Goal: Transaction & Acquisition: Purchase product/service

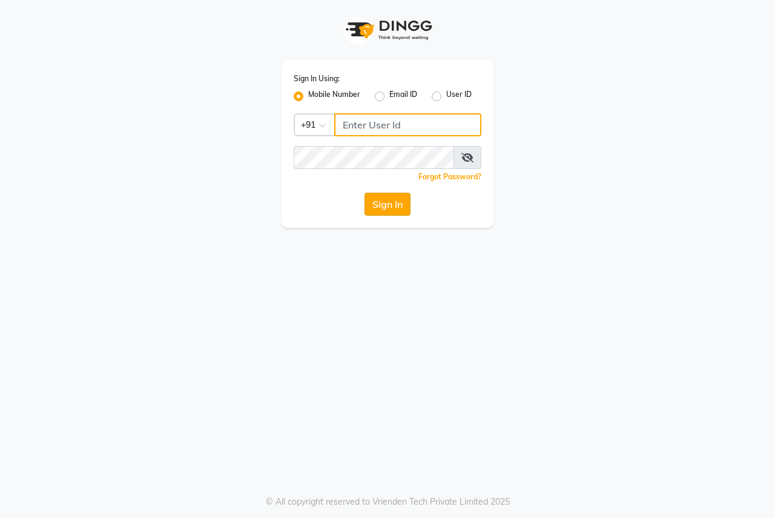
type input "8007975027"
click at [377, 211] on button "Sign In" at bounding box center [387, 204] width 46 height 23
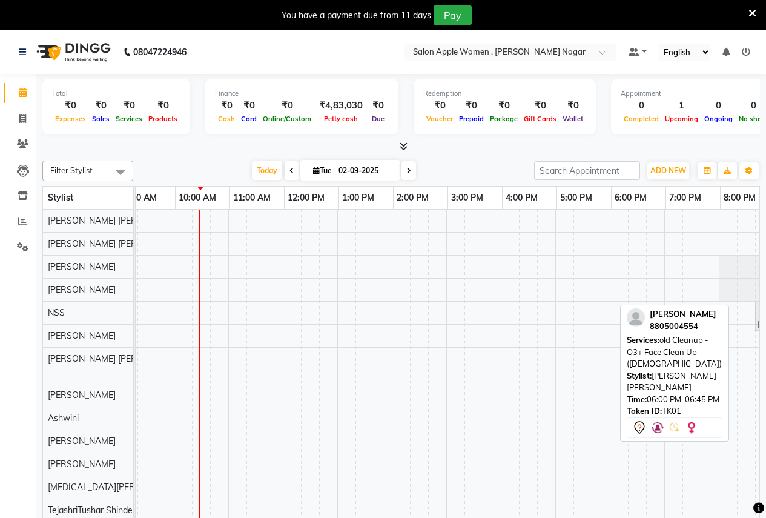
scroll to position [0, 134]
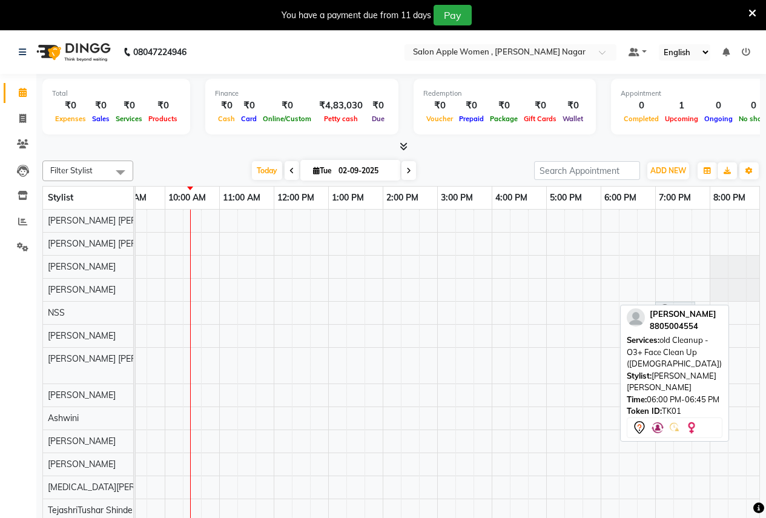
drag, startPoint x: 738, startPoint y: 359, endPoint x: 654, endPoint y: 304, distance: 100.6
click at [654, 304] on div "sakshi shalgaonkar, TK01, 06:00 PM-06:45 PM, old Cleanup - O3+ Face Clean Up (F…" at bounding box center [437, 372] width 872 height 326
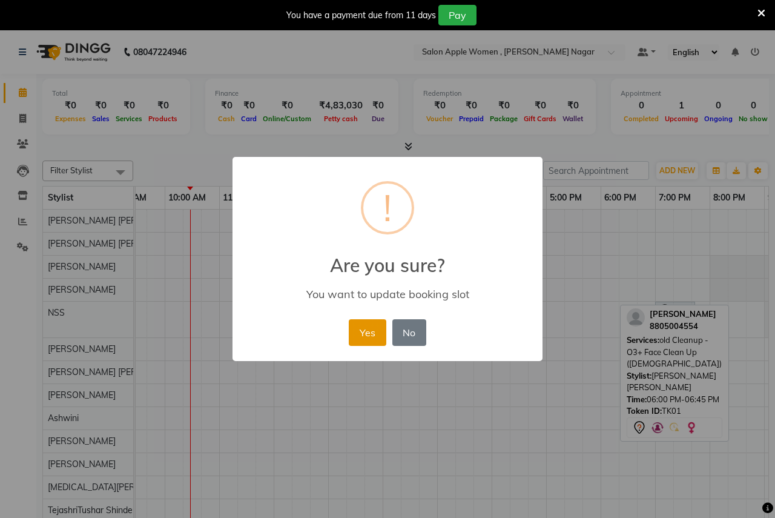
click at [358, 328] on button "Yes" at bounding box center [367, 332] width 37 height 27
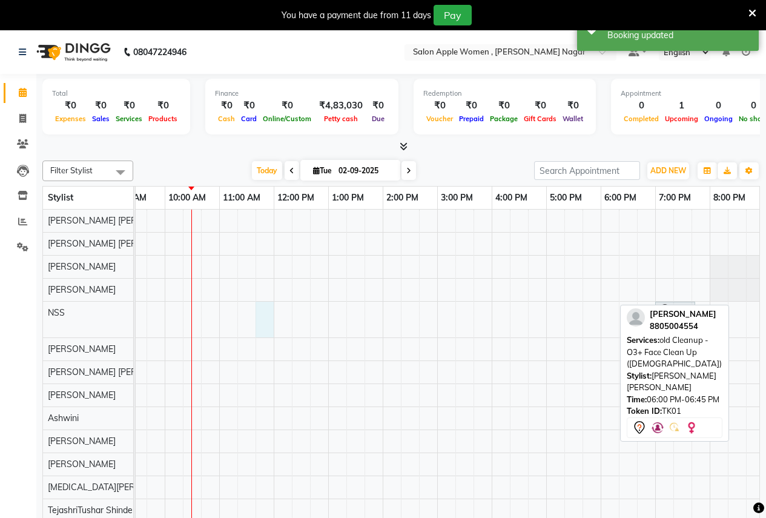
click at [271, 327] on div "[PERSON_NAME], TK01, 07:00 PM-07:45 PM, old Cleanup - O3+ Face Clean Up ([DEMOG…" at bounding box center [437, 372] width 872 height 326
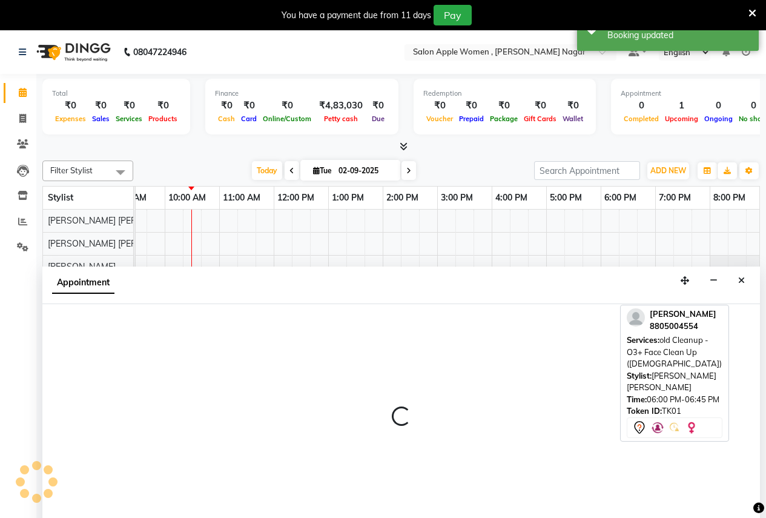
scroll to position [30, 0]
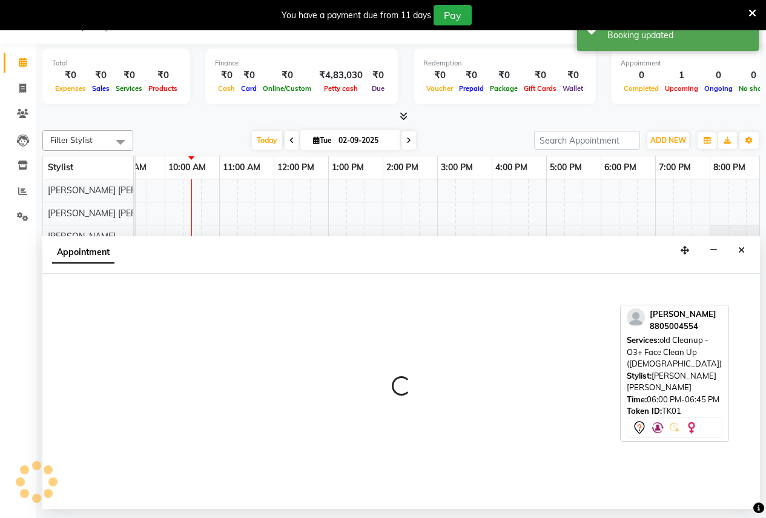
click at [273, 331] on div at bounding box center [400, 391] width 717 height 235
drag, startPoint x: 653, startPoint y: 349, endPoint x: 273, endPoint y: 331, distance: 380.0
click at [273, 331] on div at bounding box center [400, 391] width 717 height 235
select select "7680"
select select "705"
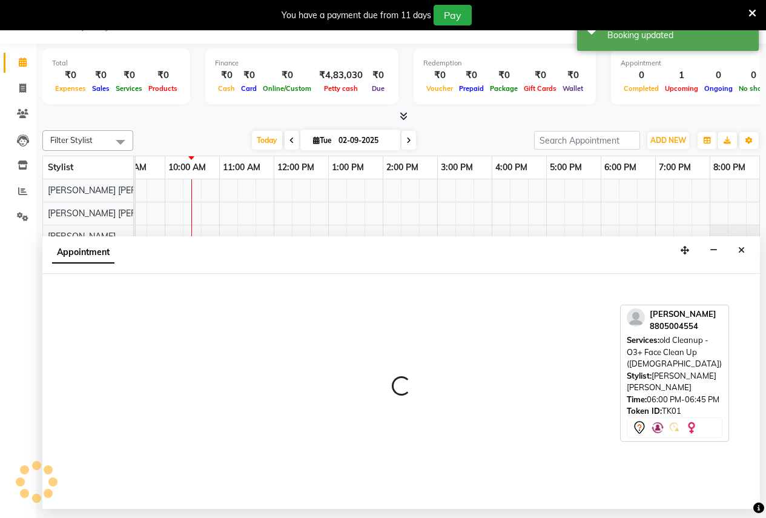
select select "tentative"
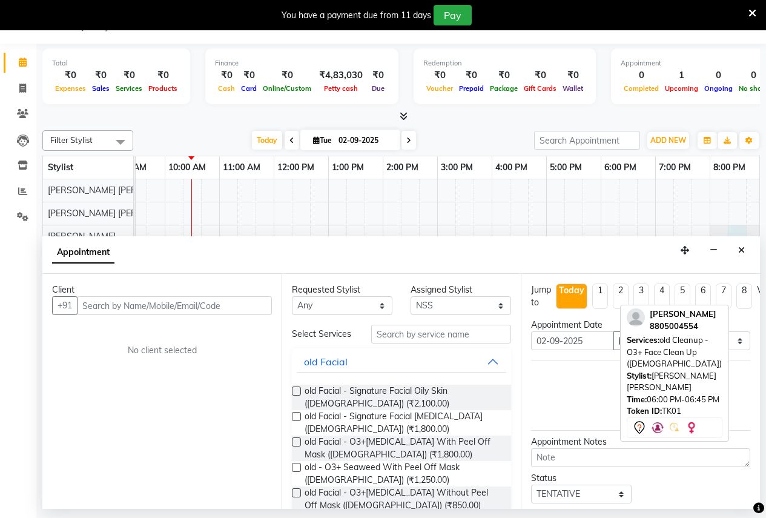
click at [1, 235] on div at bounding box center [1, 236] width 0 height 22
click at [737, 250] on button "Close" at bounding box center [742, 250] width 18 height 19
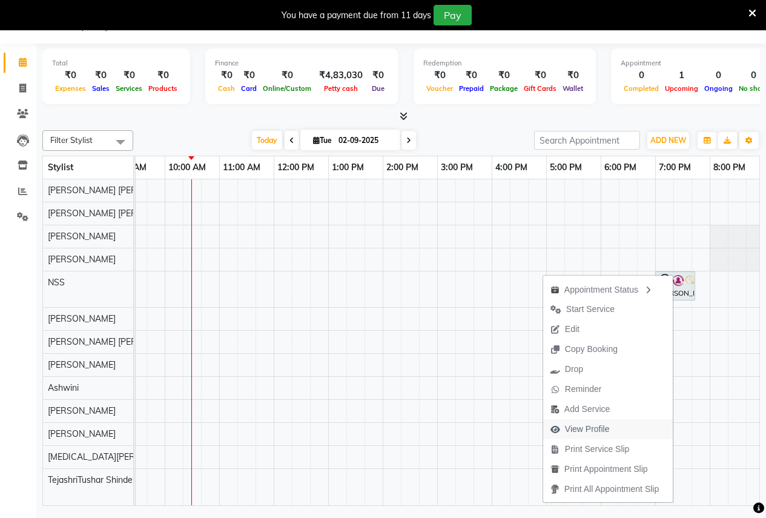
click at [575, 424] on span "View Profile" at bounding box center [587, 429] width 45 height 13
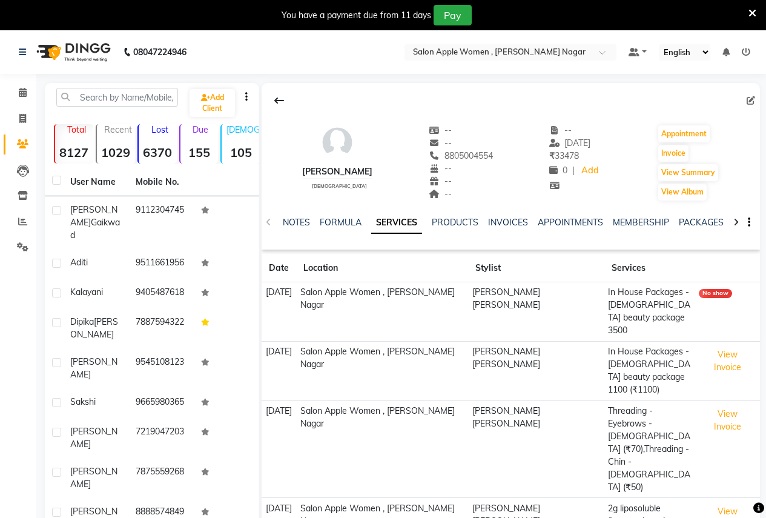
click at [757, 15] on div "You have a payment due from 11 days Pay" at bounding box center [383, 15] width 766 height 30
click at [749, 9] on icon at bounding box center [752, 13] width 8 height 11
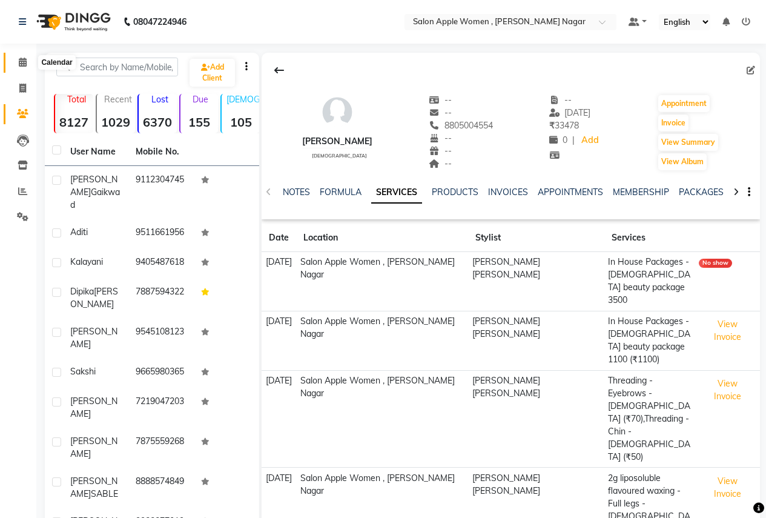
click at [22, 59] on icon at bounding box center [23, 62] width 8 height 9
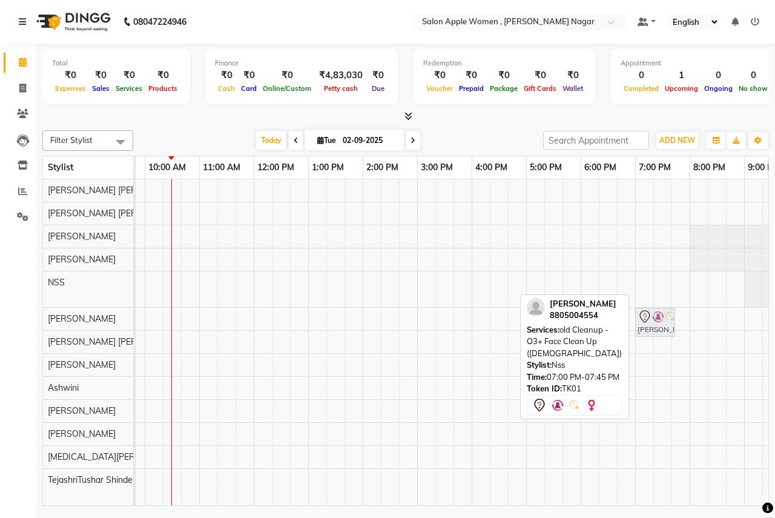
drag, startPoint x: 654, startPoint y: 289, endPoint x: 648, endPoint y: 333, distance: 44.5
click at [648, 331] on tbody "sakshi shalgaonkar, TK01, 07:00 PM-07:45 PM, old Cleanup - O3+ Face Clean Up (F…" at bounding box center [417, 335] width 872 height 312
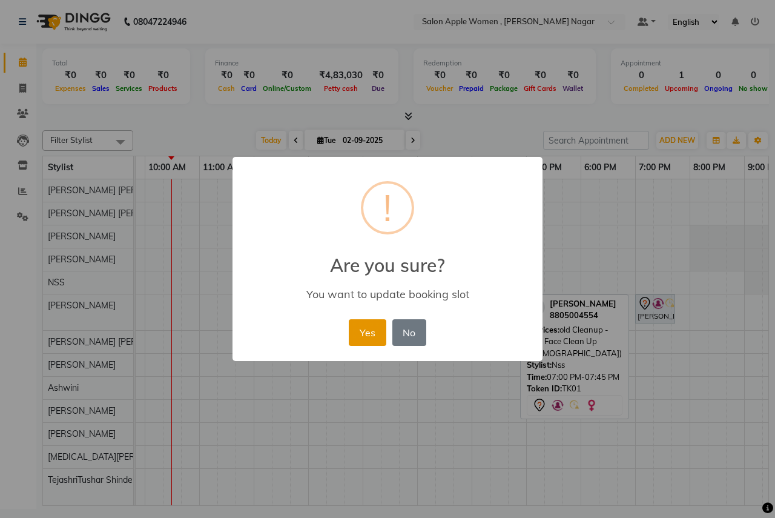
click at [386, 321] on button "Yes" at bounding box center [367, 332] width 37 height 27
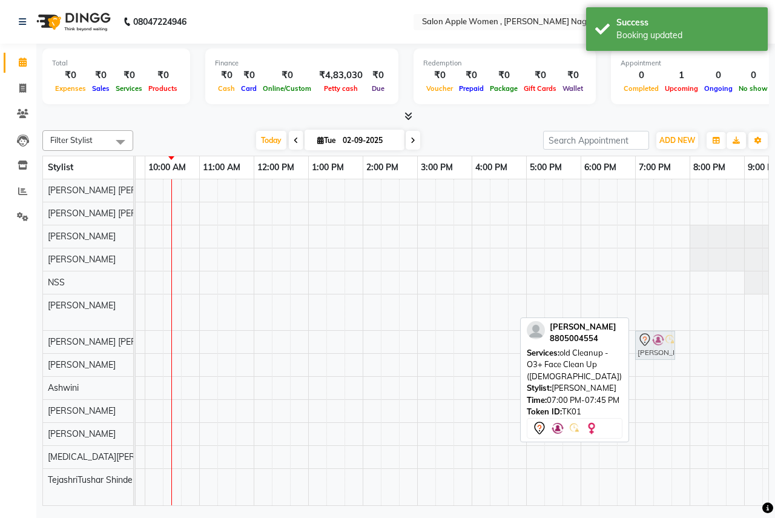
drag, startPoint x: 651, startPoint y: 309, endPoint x: 647, endPoint y: 341, distance: 32.4
click at [647, 341] on tbody "sakshi shalgaonkar, TK01, 07:00 PM-07:45 PM, old Cleanup - O3+ Face Clean Up (F…" at bounding box center [417, 335] width 872 height 312
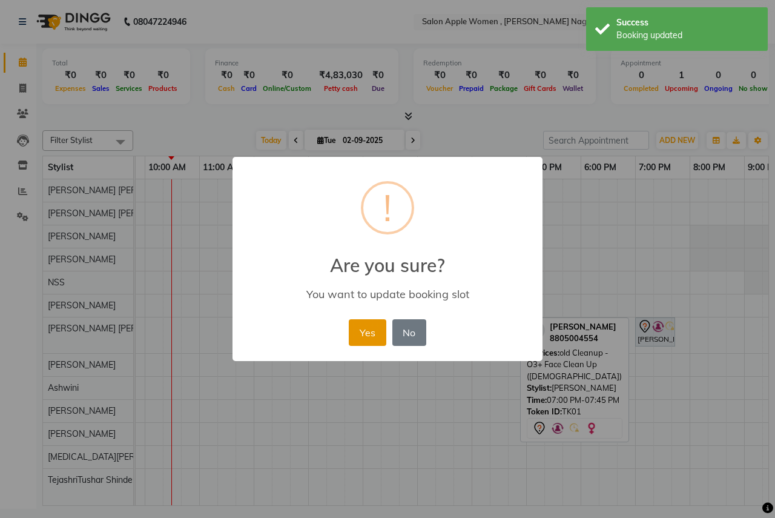
click at [373, 334] on button "Yes" at bounding box center [367, 332] width 37 height 27
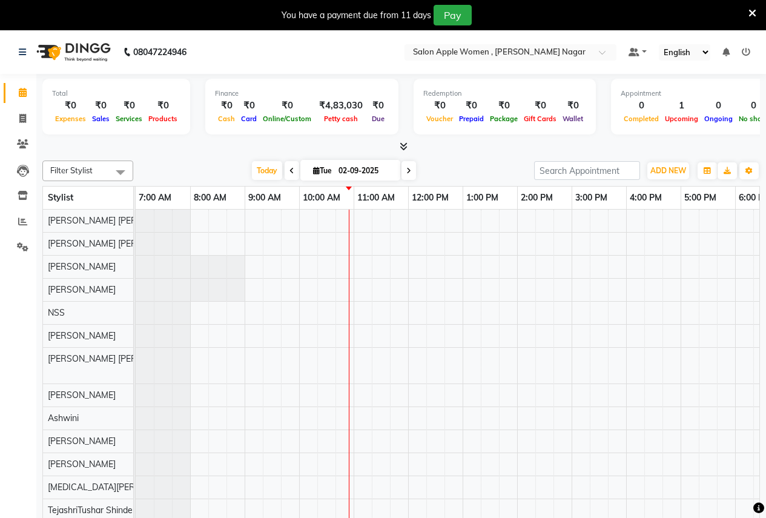
click at [756, 10] on icon at bounding box center [752, 13] width 8 height 11
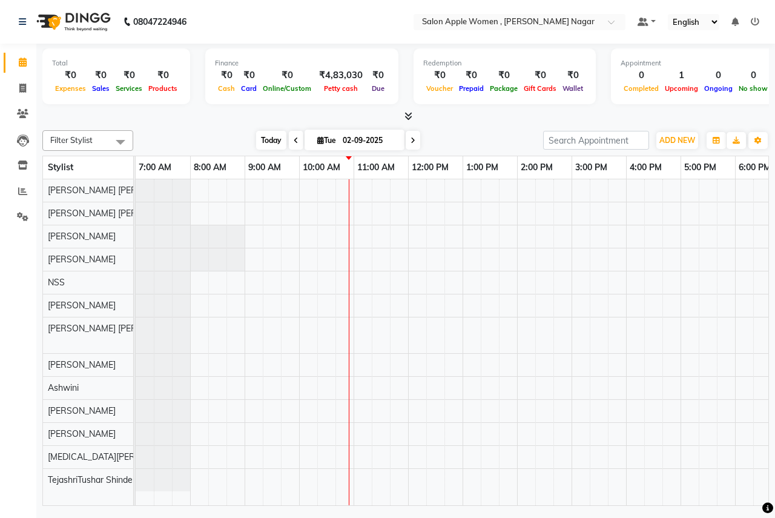
click at [262, 138] on span "Today" at bounding box center [271, 140] width 30 height 19
click at [675, 447] on div "[PERSON_NAME], TK01, 07:00 PM-07:45 PM, old Cleanup - O3+ Face Clean Up ([DEMOG…" at bounding box center [572, 342] width 872 height 326
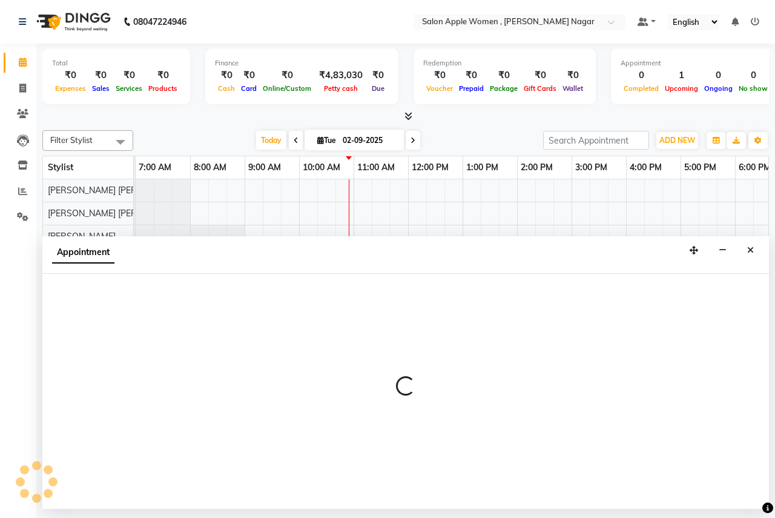
select select "70311"
select select "tentative"
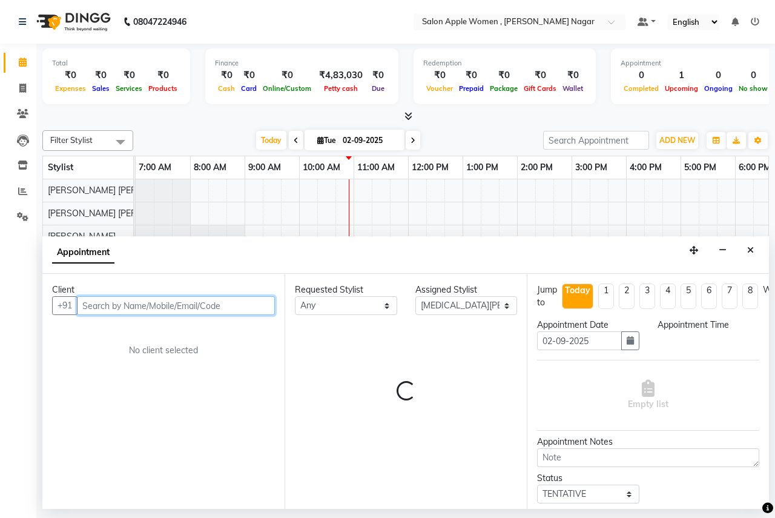
select select "1005"
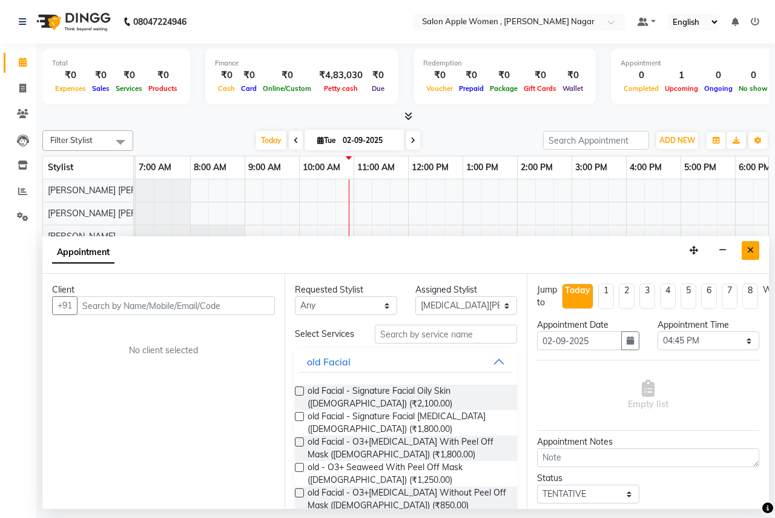
click at [746, 249] on button "Close" at bounding box center [751, 250] width 18 height 19
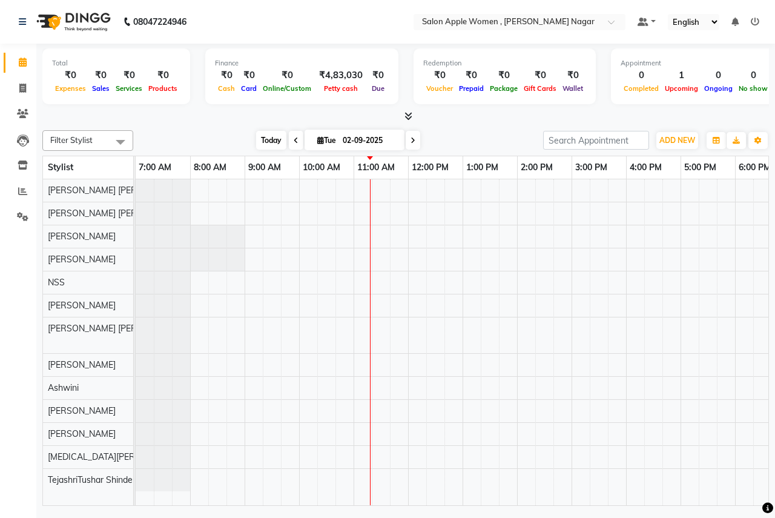
click at [261, 145] on span "Today" at bounding box center [271, 140] width 30 height 19
click at [274, 133] on span "Today" at bounding box center [271, 140] width 30 height 19
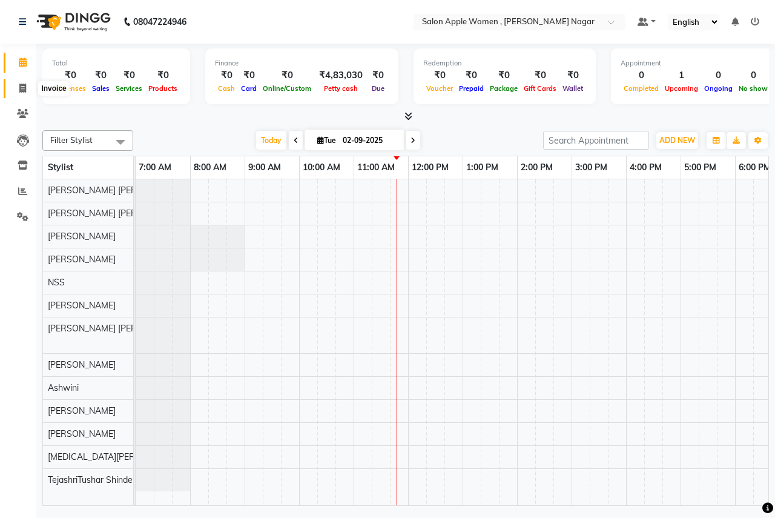
drag, startPoint x: 15, startPoint y: 90, endPoint x: 69, endPoint y: 96, distance: 54.8
click at [15, 90] on span at bounding box center [22, 89] width 21 height 14
select select "96"
select select "service"
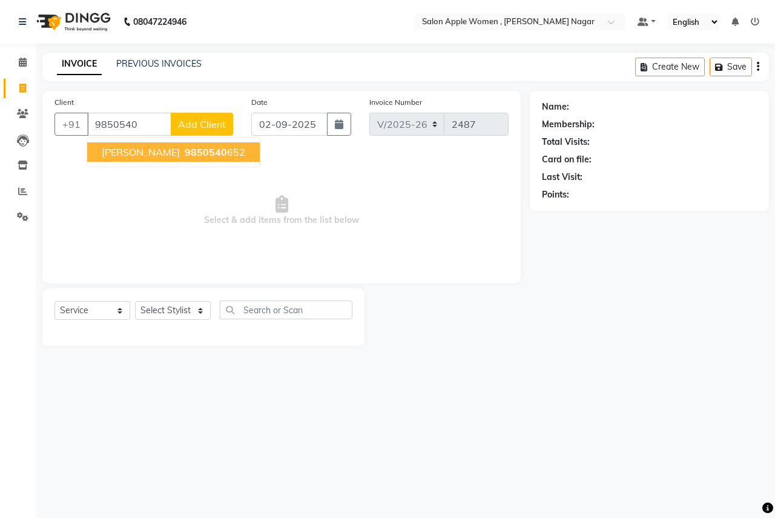
click at [212, 159] on button "AMRUTA LELE 9850540 652" at bounding box center [173, 151] width 173 height 19
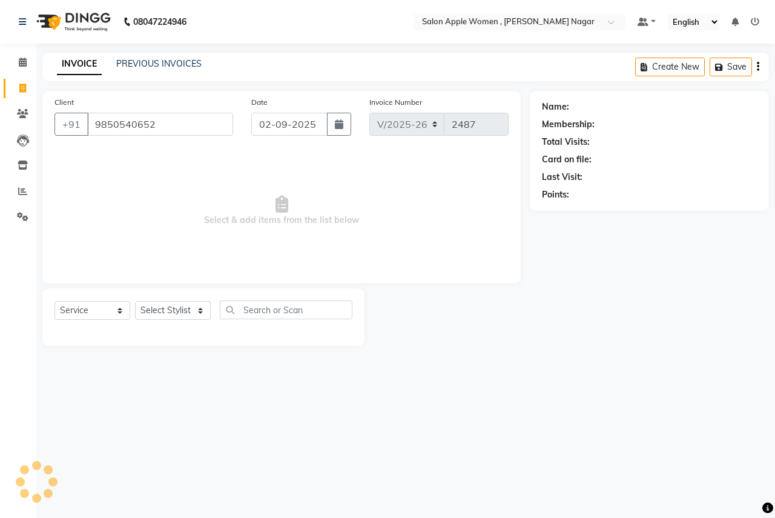
type input "9850540652"
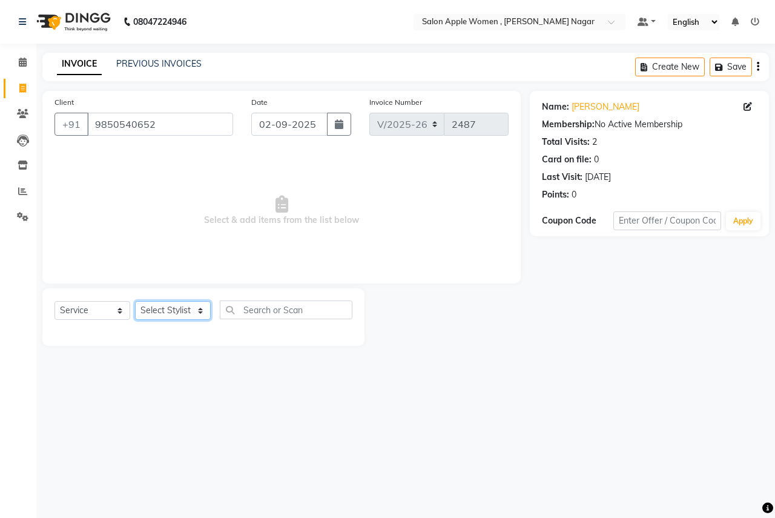
click at [185, 308] on select "Select Stylist [PERSON_NAME] [PERSON_NAME] [PERSON_NAME] [PERSON_NAME] Jyoti Ra…" at bounding box center [173, 310] width 76 height 19
select select "70309"
click at [135, 301] on select "Select Stylist [PERSON_NAME] [PERSON_NAME] [PERSON_NAME] [PERSON_NAME] Jyoti Ra…" at bounding box center [173, 310] width 76 height 19
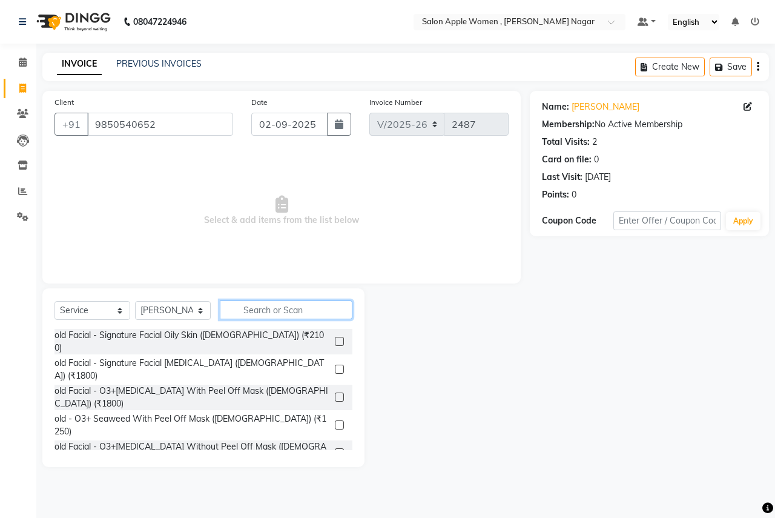
click at [248, 309] on input "text" at bounding box center [286, 309] width 133 height 19
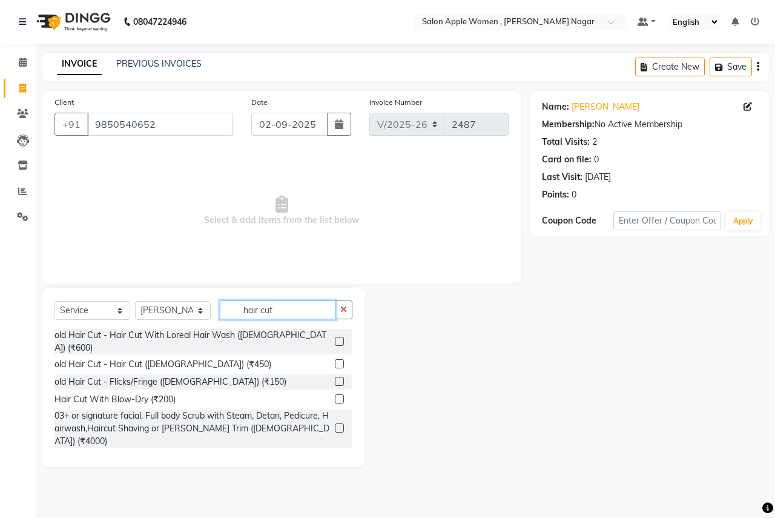
type input "hair cut"
click at [335, 452] on label at bounding box center [339, 456] width 9 height 9
click at [335, 453] on input "checkbox" at bounding box center [339, 457] width 8 height 8
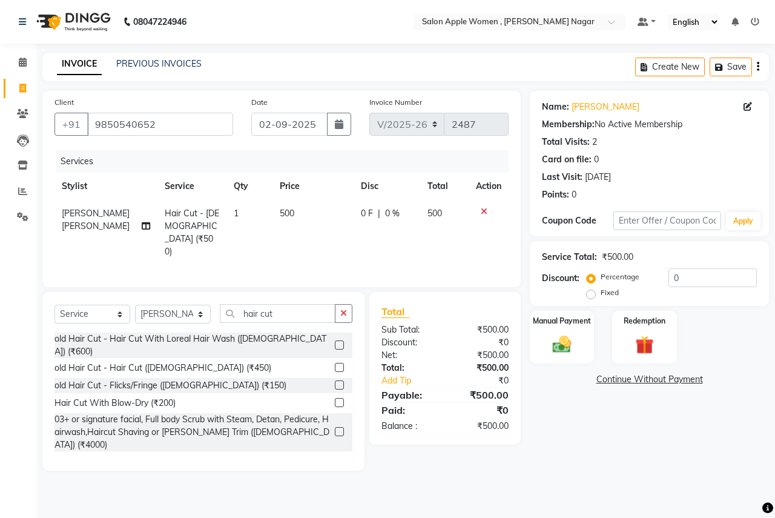
click at [335, 456] on label at bounding box center [339, 460] width 9 height 9
click at [335, 457] on input "checkbox" at bounding box center [339, 461] width 8 height 8
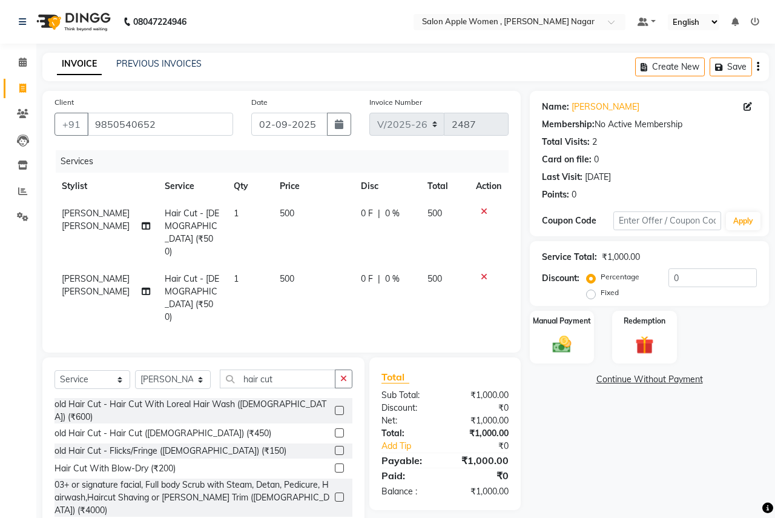
checkbox input "false"
click at [550, 339] on img at bounding box center [561, 344] width 31 height 22
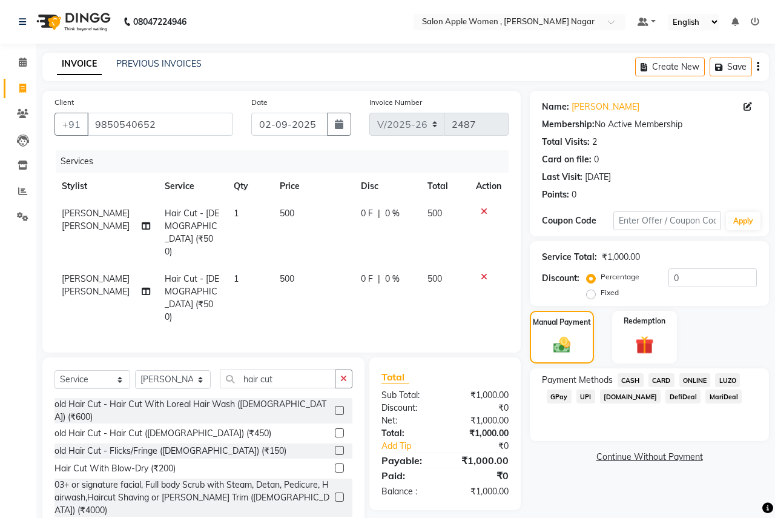
click at [637, 379] on span "CASH" at bounding box center [630, 380] width 26 height 14
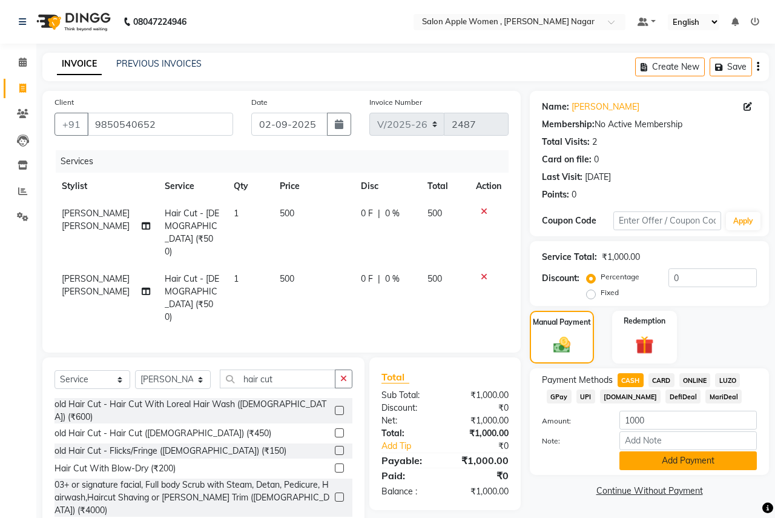
click at [648, 463] on button "Add Payment" at bounding box center [687, 460] width 137 height 19
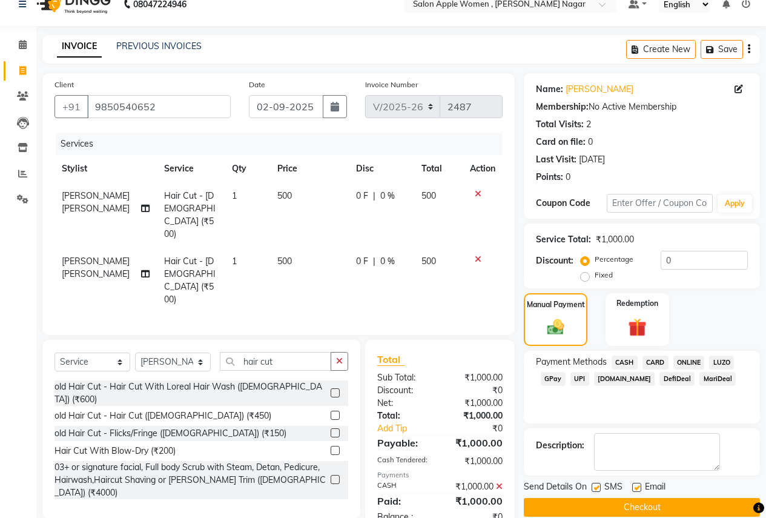
scroll to position [35, 0]
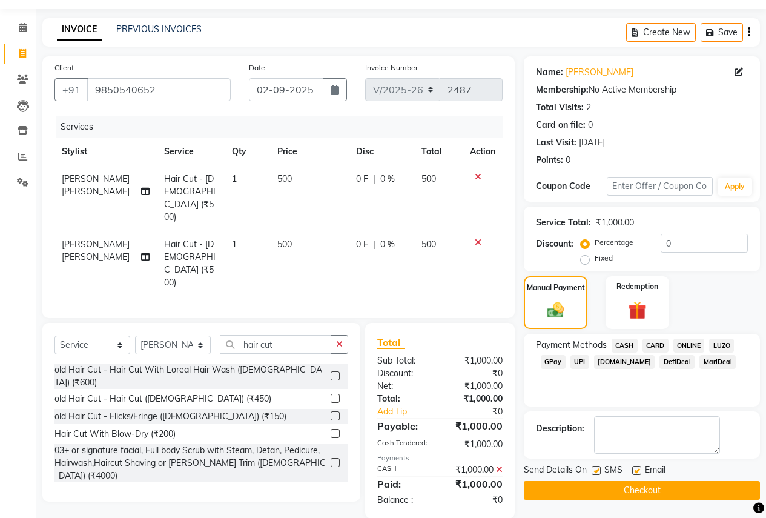
click at [605, 484] on button "Checkout" at bounding box center [642, 490] width 236 height 19
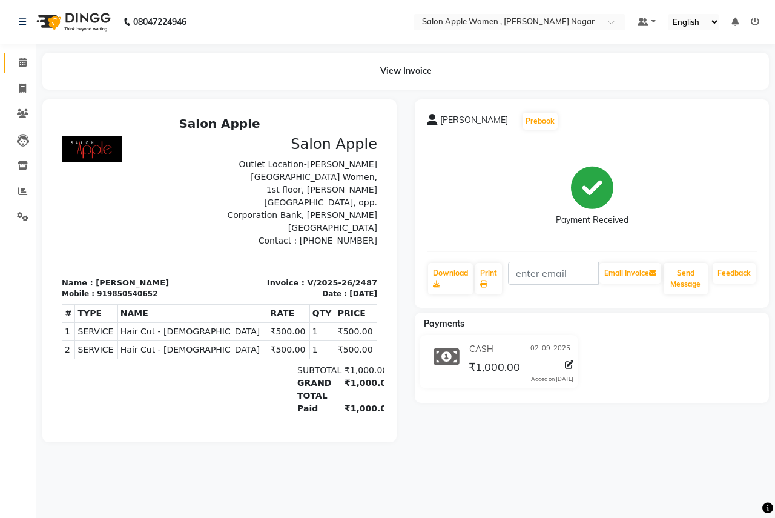
click at [22, 54] on link "Calendar" at bounding box center [18, 63] width 29 height 20
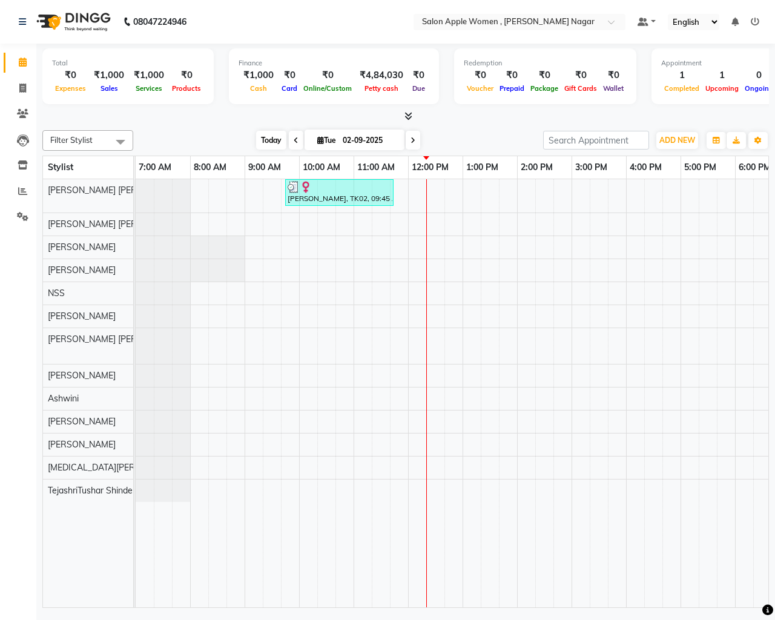
click at [279, 137] on span "Today" at bounding box center [271, 140] width 30 height 19
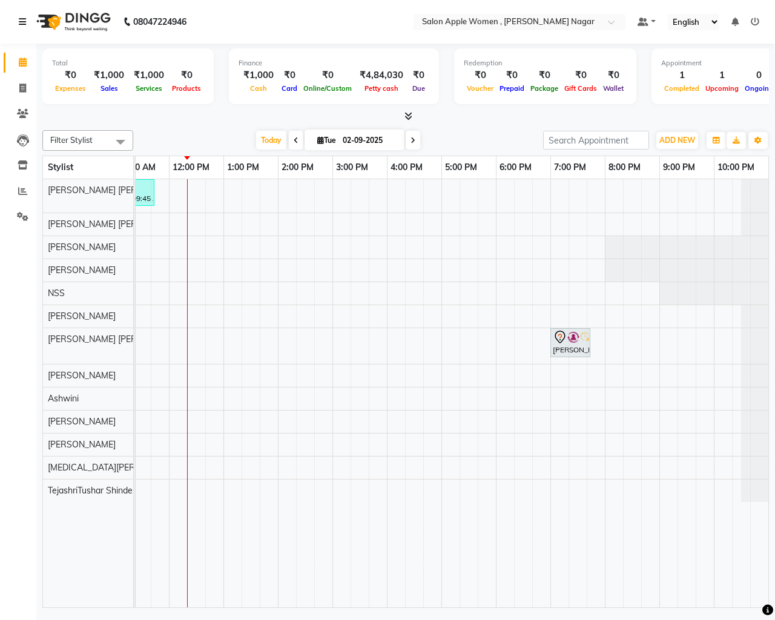
click at [23, 25] on icon at bounding box center [22, 22] width 7 height 8
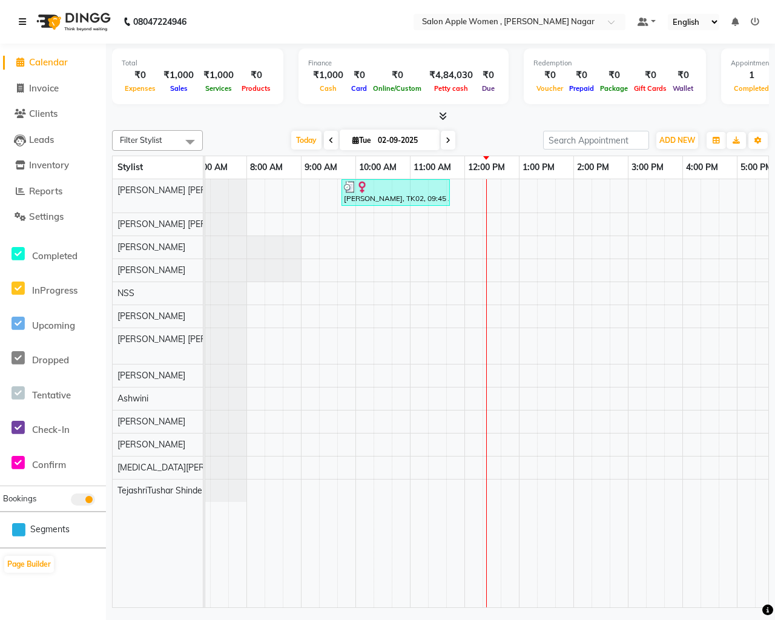
scroll to position [0, 0]
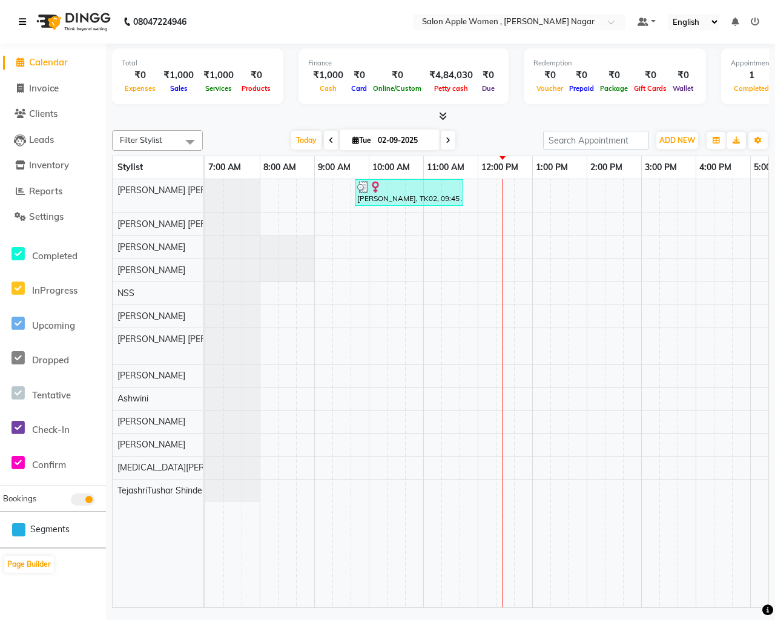
click at [19, 25] on icon at bounding box center [22, 22] width 7 height 8
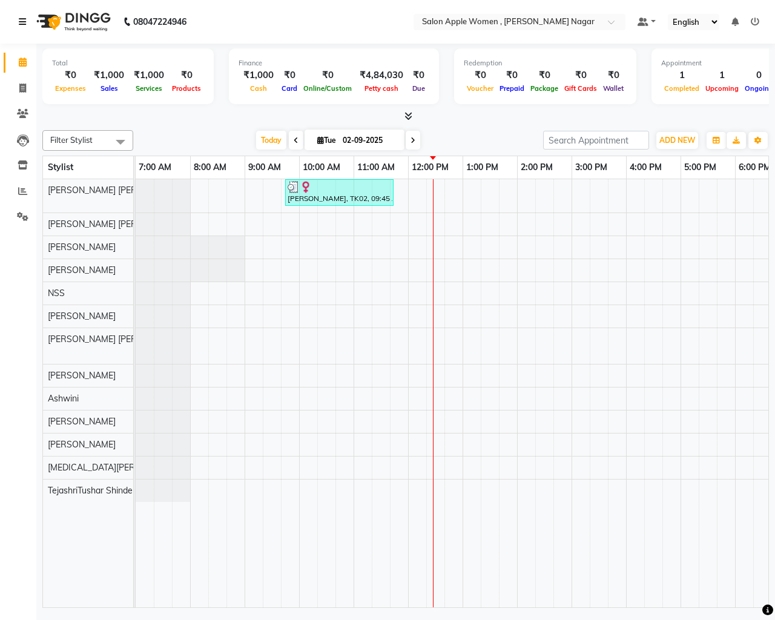
click at [22, 19] on icon at bounding box center [22, 22] width 7 height 8
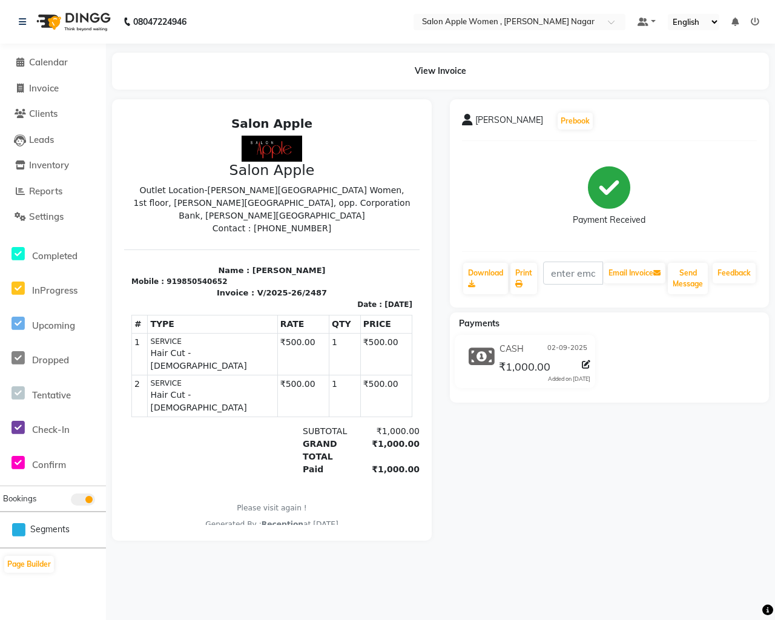
select select "96"
select select "service"
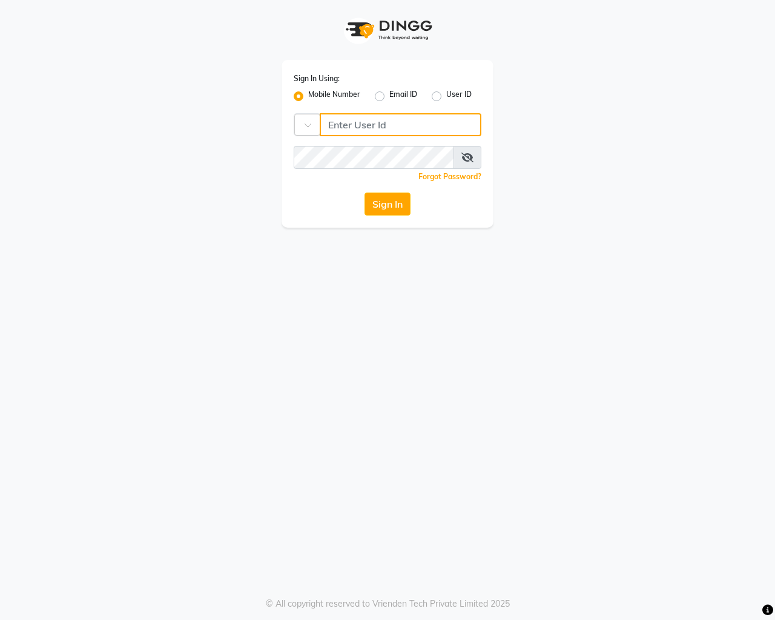
type input "8007975027"
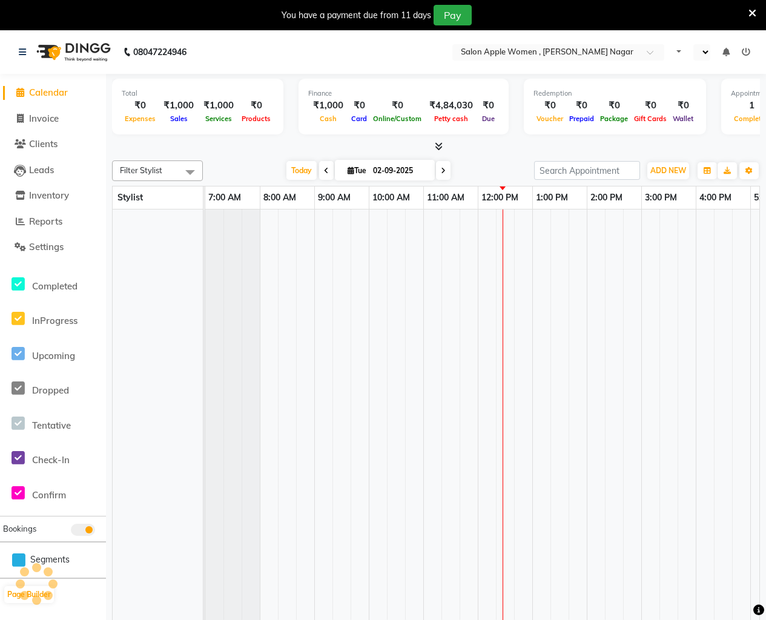
select select "en"
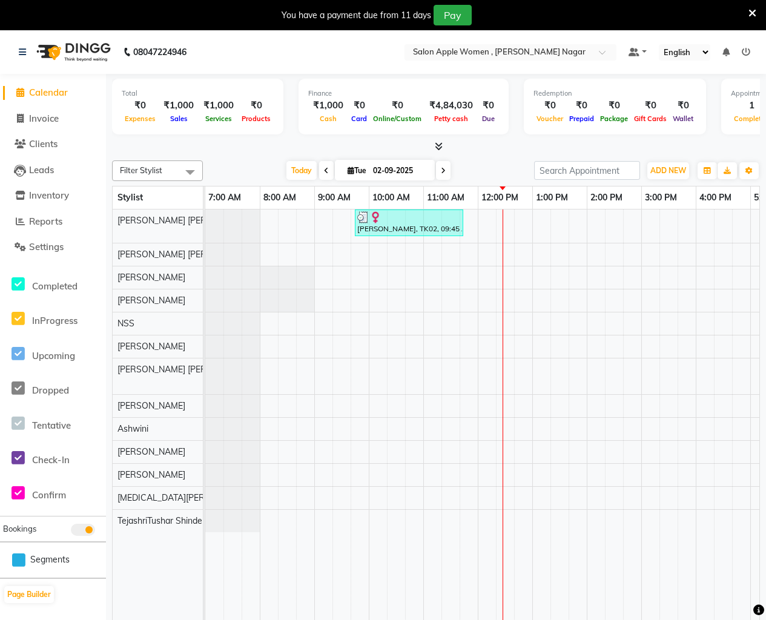
click at [761, 6] on div "You have a payment due from 11 days Pay" at bounding box center [383, 15] width 766 height 30
click at [759, 8] on div "You have a payment due from 11 days Pay" at bounding box center [383, 15] width 766 height 30
click at [753, 8] on icon at bounding box center [752, 13] width 8 height 11
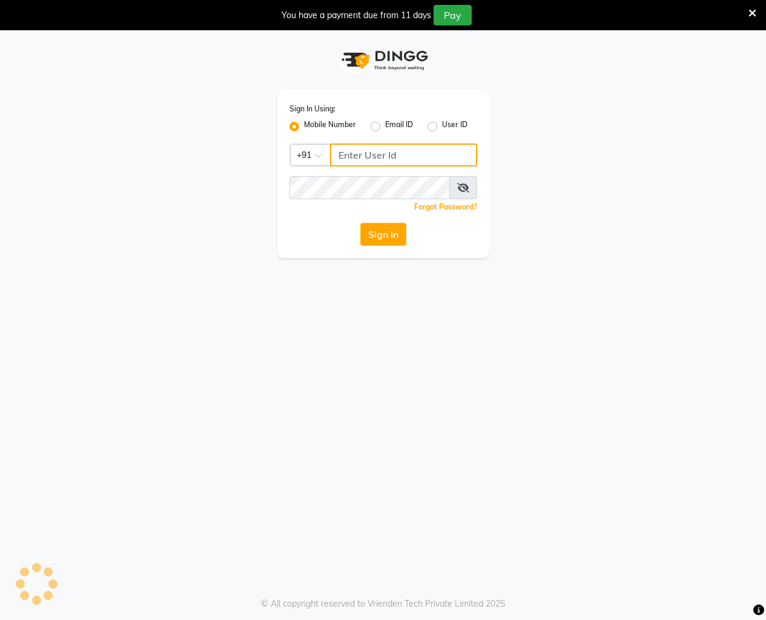
type input "8007975027"
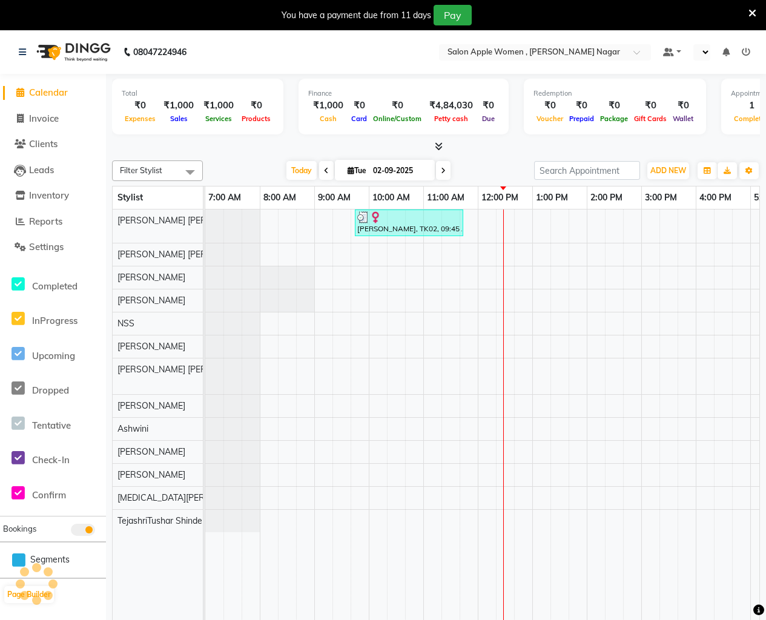
select select "en"
click at [469, 10] on button "Pay" at bounding box center [452, 15] width 38 height 21
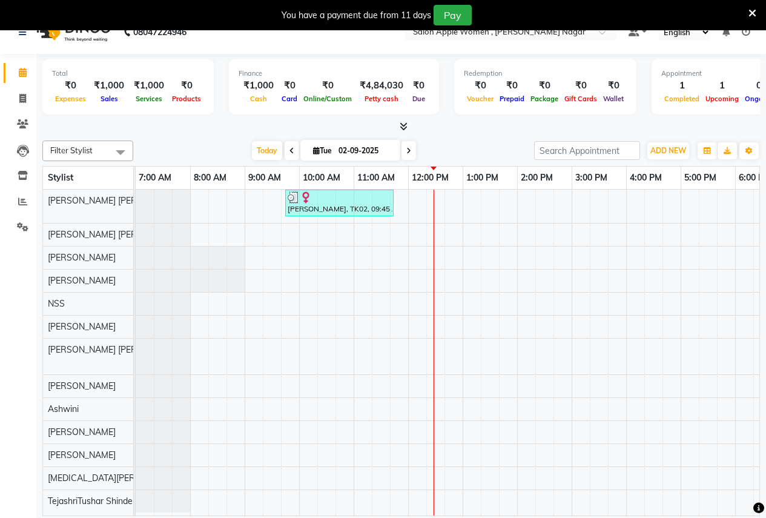
scroll to position [30, 0]
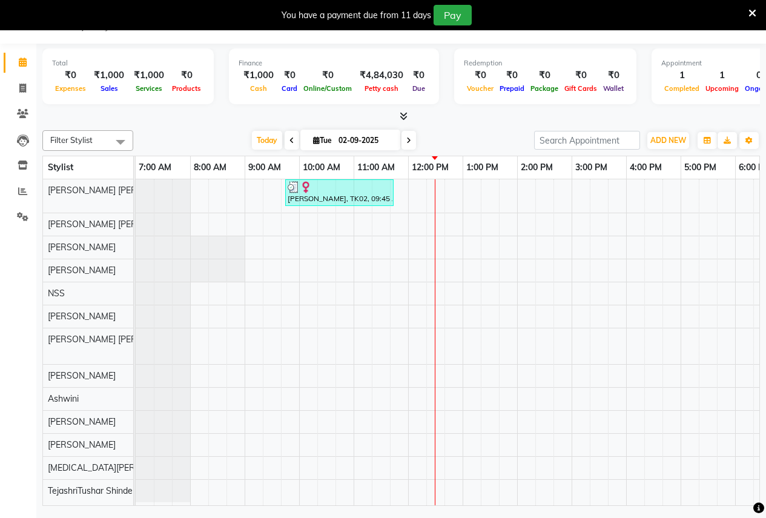
click at [753, 11] on icon at bounding box center [752, 13] width 8 height 11
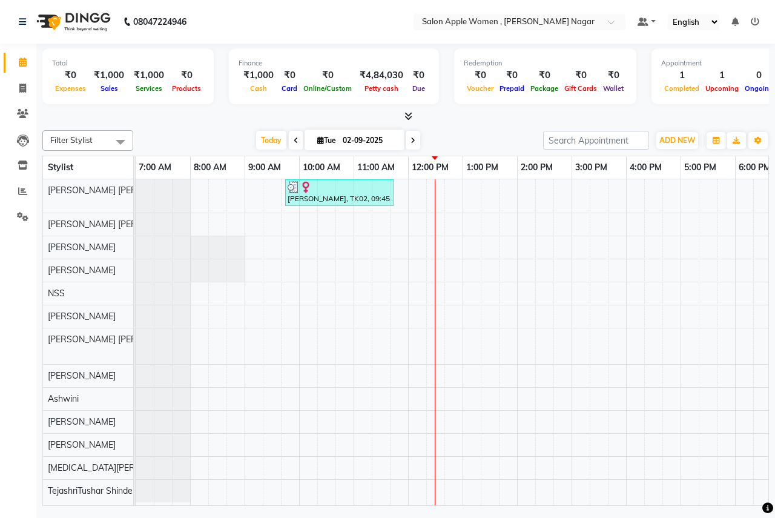
scroll to position [0, 0]
click at [262, 131] on span "Today" at bounding box center [271, 140] width 30 height 19
drag, startPoint x: 28, startPoint y: 88, endPoint x: 61, endPoint y: 87, distance: 32.7
click at [28, 88] on span at bounding box center [22, 89] width 21 height 14
select select "service"
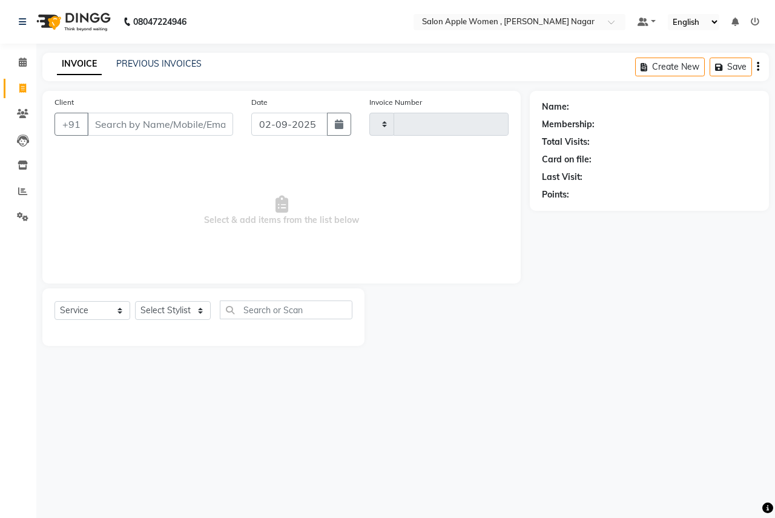
type input "2488"
select select "96"
click at [131, 119] on input "Client" at bounding box center [160, 124] width 146 height 23
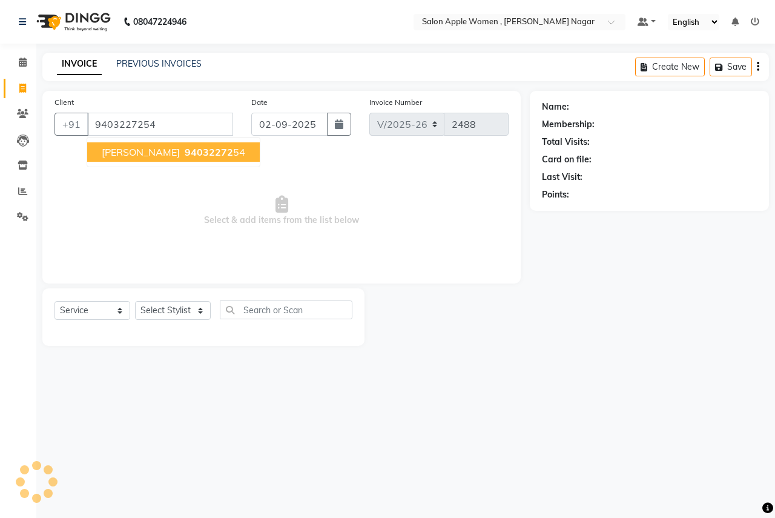
type input "9403227254"
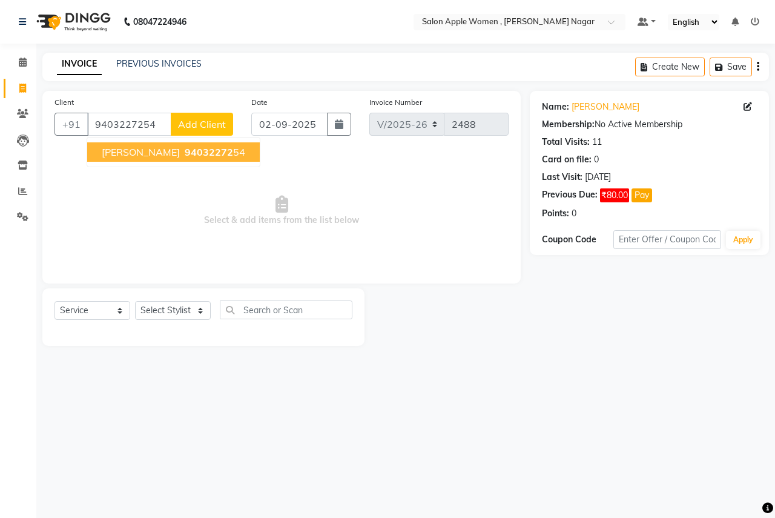
click at [162, 159] on button "[PERSON_NAME] 94032272 54" at bounding box center [173, 151] width 173 height 19
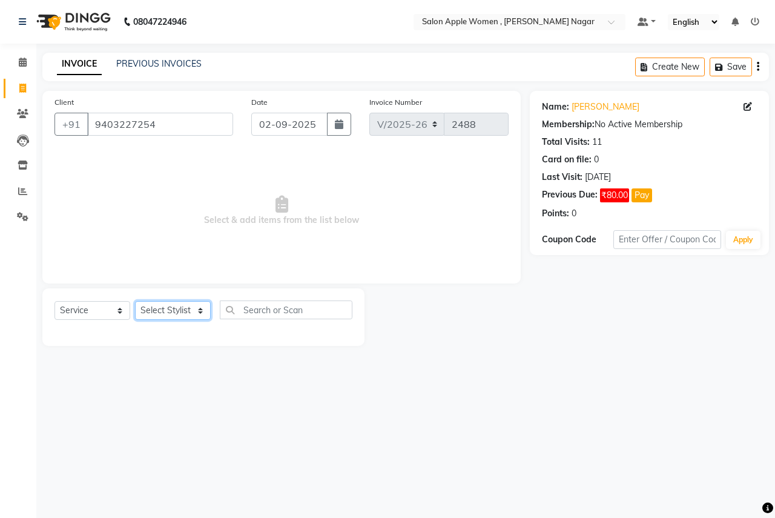
click at [200, 308] on select "Select Stylist [PERSON_NAME] [PERSON_NAME] [PERSON_NAME] [PERSON_NAME] Jyoti Ra…" at bounding box center [173, 310] width 76 height 19
click at [135, 301] on select "Select Stylist [PERSON_NAME] [PERSON_NAME] [PERSON_NAME] [PERSON_NAME] Jyoti Ra…" at bounding box center [173, 310] width 76 height 19
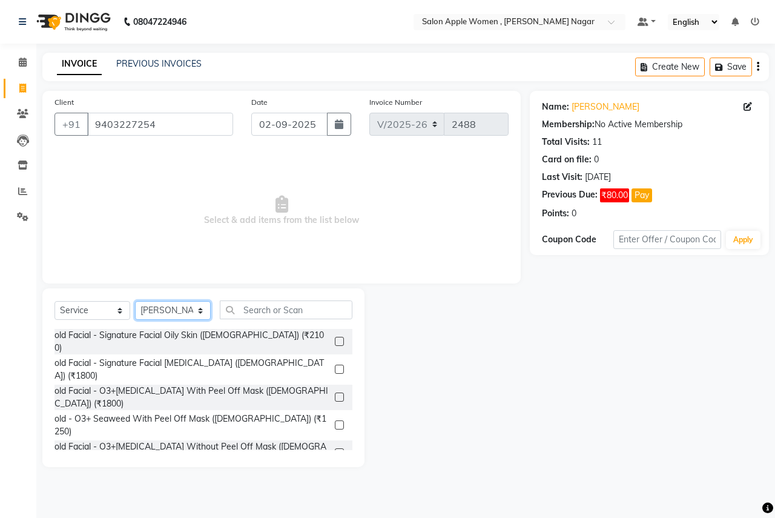
select select "40220"
click at [246, 306] on input "text" at bounding box center [286, 309] width 133 height 19
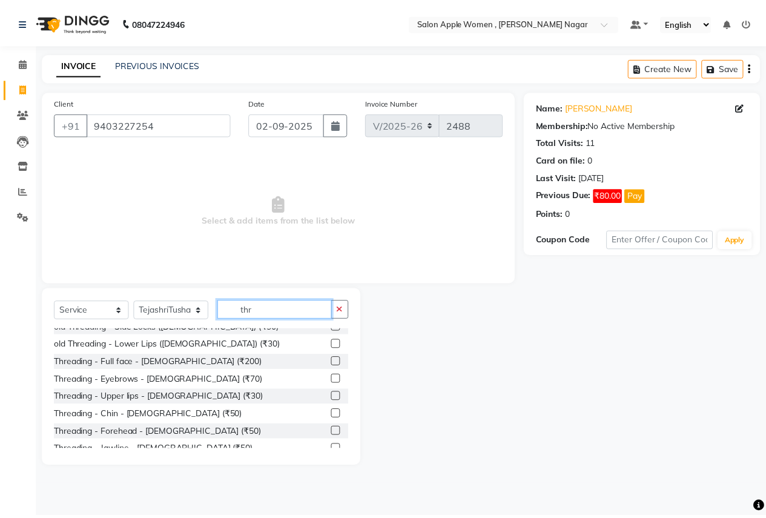
scroll to position [160, 0]
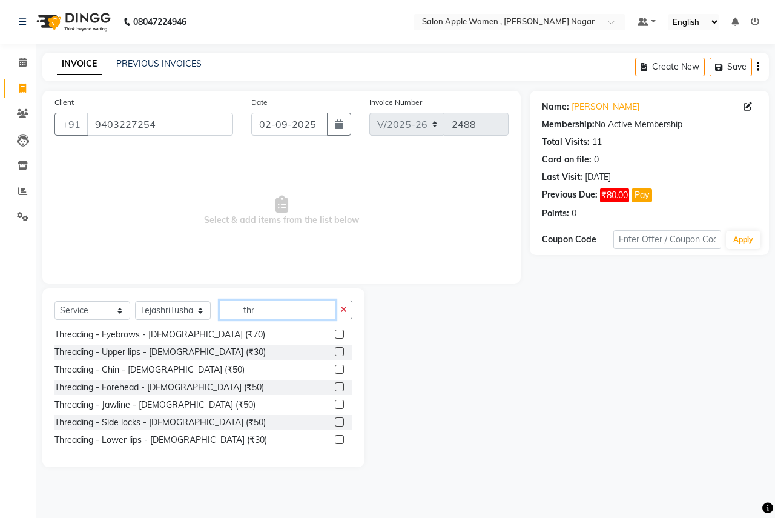
type input "thr"
click at [335, 334] on label at bounding box center [339, 333] width 9 height 9
click at [335, 334] on input "checkbox" at bounding box center [339, 335] width 8 height 8
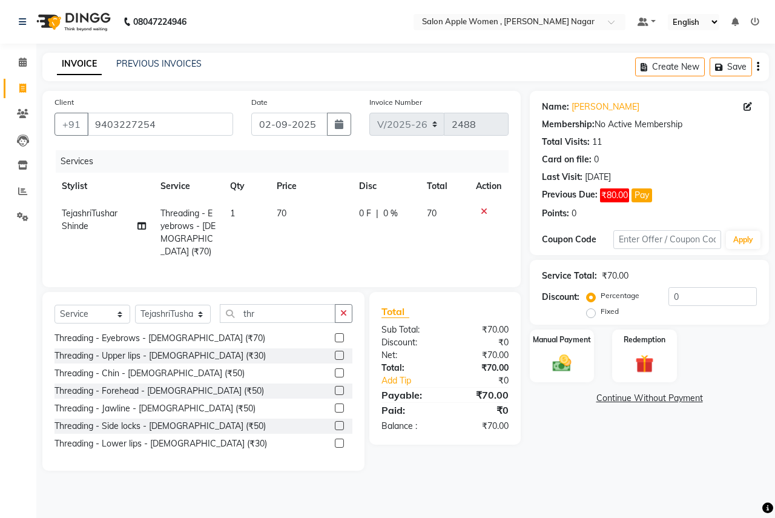
checkbox input "false"
click at [335, 354] on label at bounding box center [339, 355] width 9 height 9
click at [335, 354] on input "checkbox" at bounding box center [339, 356] width 8 height 8
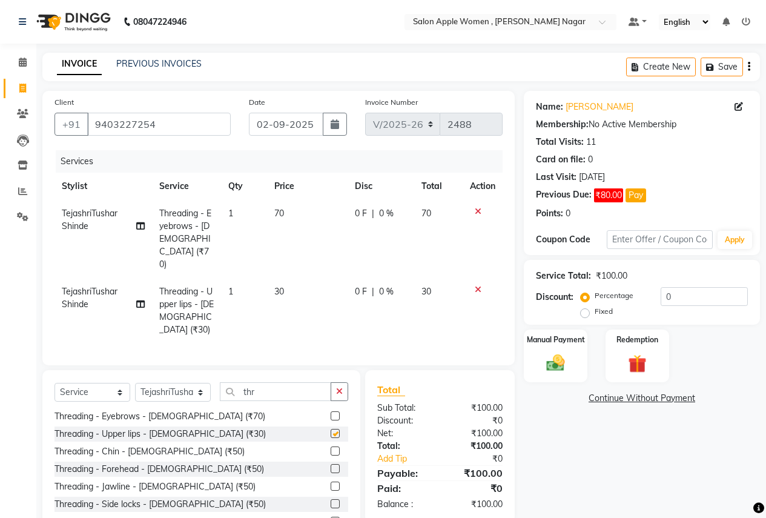
checkbox input "false"
click at [571, 363] on div "Manual Payment" at bounding box center [555, 355] width 66 height 55
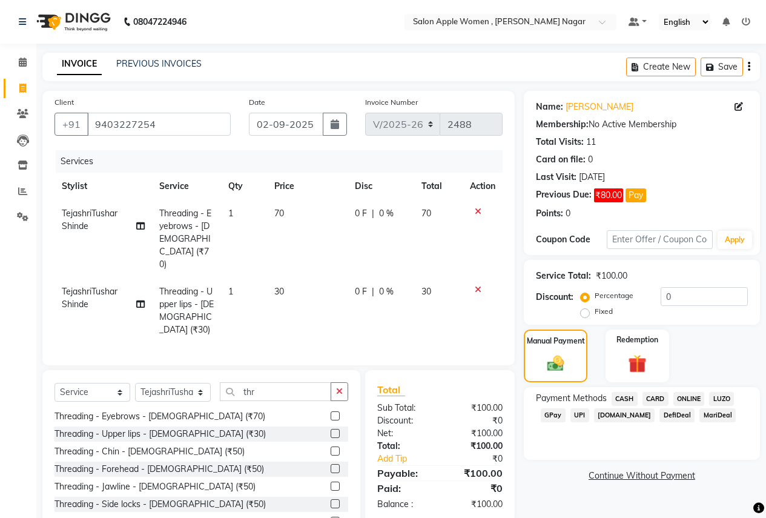
click at [622, 397] on span "CASH" at bounding box center [624, 399] width 26 height 14
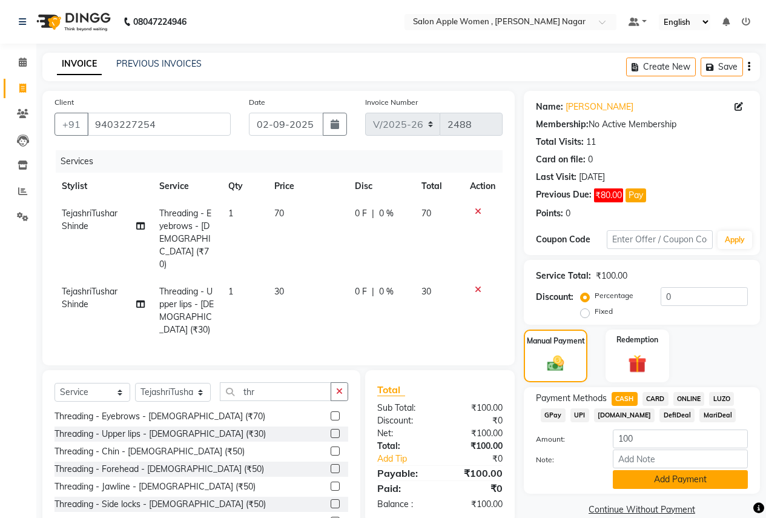
click at [636, 483] on button "Add Payment" at bounding box center [680, 479] width 135 height 19
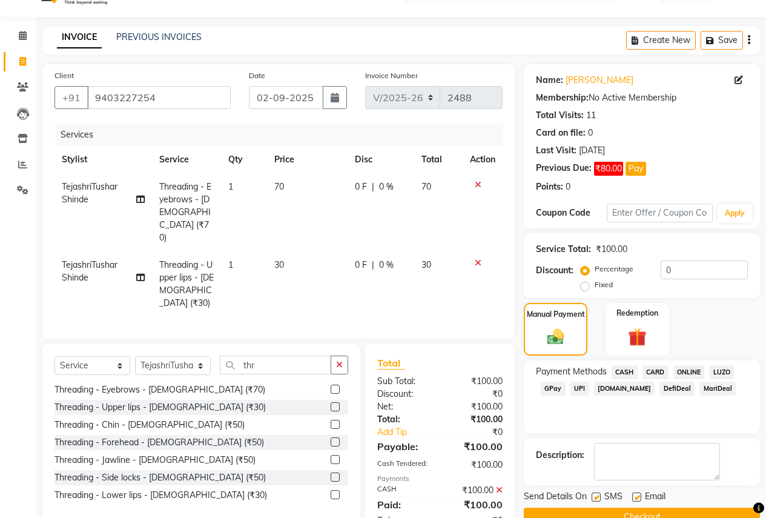
scroll to position [53, 0]
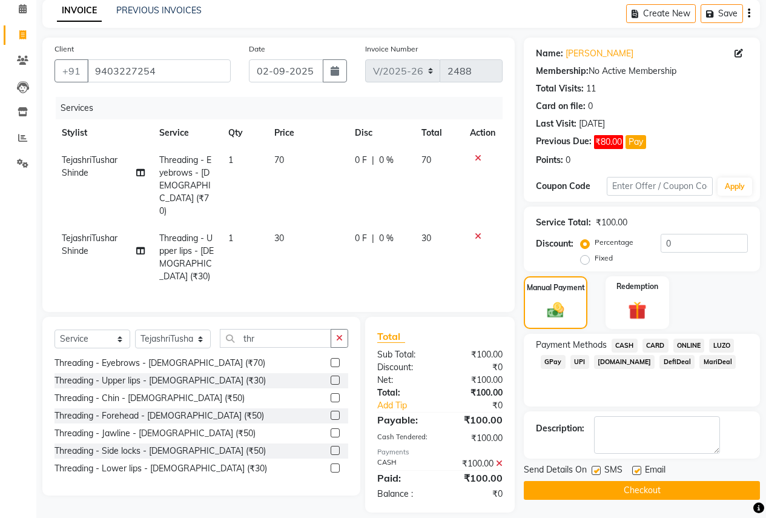
click at [634, 489] on button "Checkout" at bounding box center [642, 490] width 236 height 19
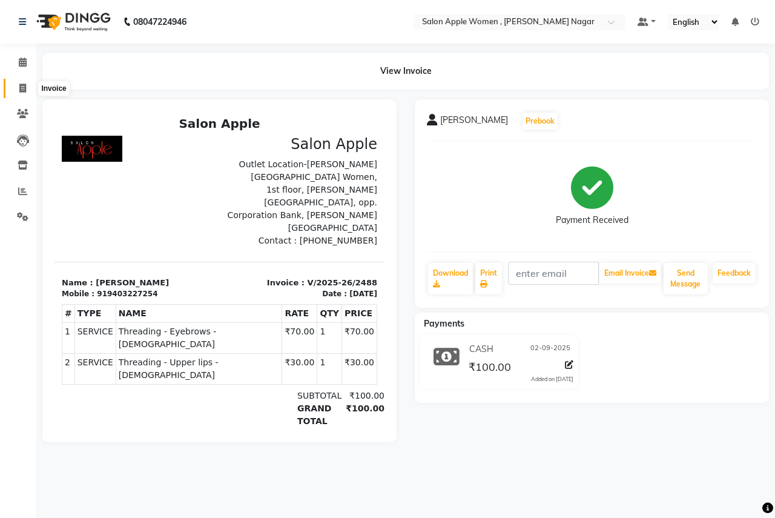
drag, startPoint x: 24, startPoint y: 89, endPoint x: 56, endPoint y: 95, distance: 32.7
click at [24, 89] on icon at bounding box center [22, 88] width 7 height 9
select select "96"
select select "service"
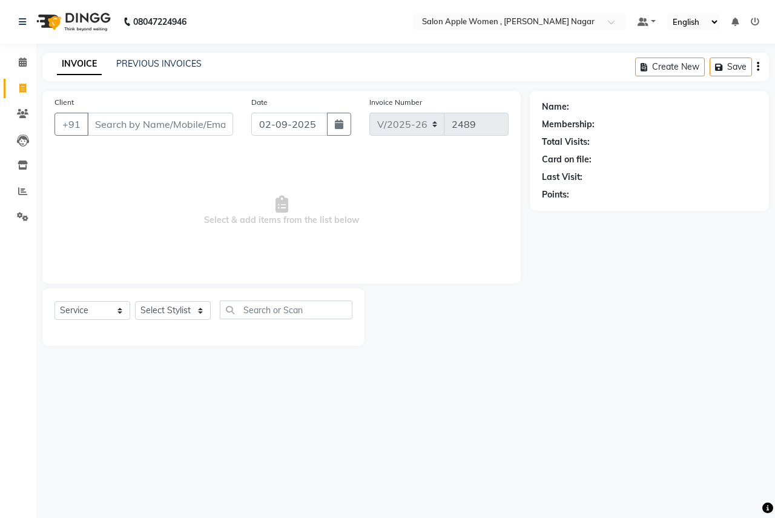
click at [147, 130] on input "Client" at bounding box center [160, 124] width 146 height 23
click at [160, 131] on input "Client" at bounding box center [160, 124] width 146 height 23
click at [184, 126] on input "Client" at bounding box center [160, 124] width 146 height 23
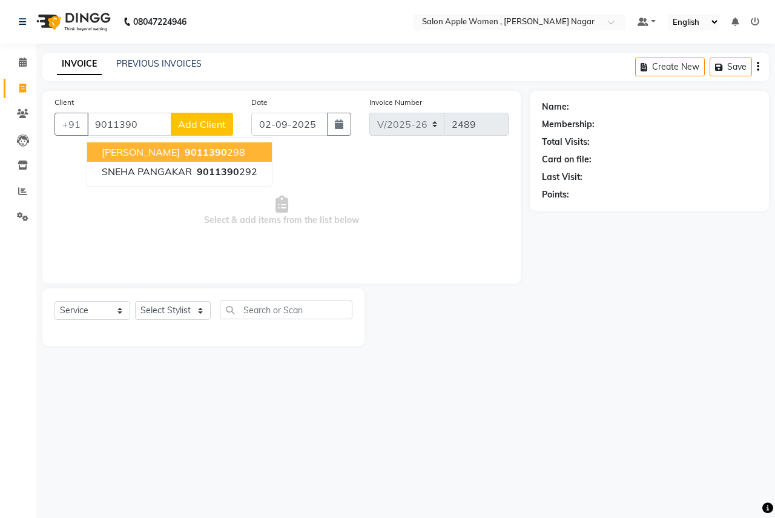
click at [194, 147] on span "9011390" at bounding box center [206, 152] width 42 height 12
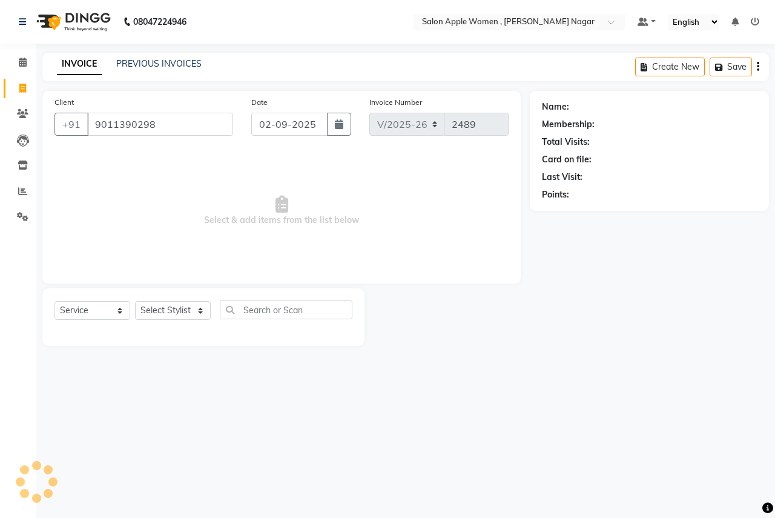
type input "9011390298"
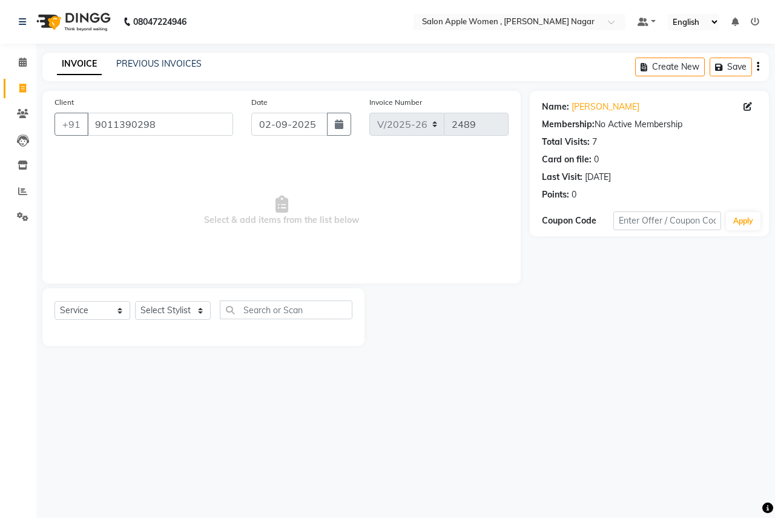
click at [197, 300] on div "Select Service Product Membership Package Voucher Prepaid Gift Card Select Styl…" at bounding box center [203, 317] width 322 height 58
click at [194, 306] on select "Select Stylist [PERSON_NAME] [PERSON_NAME] [PERSON_NAME] [PERSON_NAME] Jyoti Ra…" at bounding box center [173, 310] width 76 height 19
click at [135, 301] on select "Select Stylist [PERSON_NAME] [PERSON_NAME] [PERSON_NAME] [PERSON_NAME] Jyoti Ra…" at bounding box center [173, 310] width 76 height 19
click at [202, 311] on select "Select Stylist [PERSON_NAME] [PERSON_NAME] [PERSON_NAME] [PERSON_NAME] Jyoti Ra…" at bounding box center [173, 310] width 76 height 19
select select "57564"
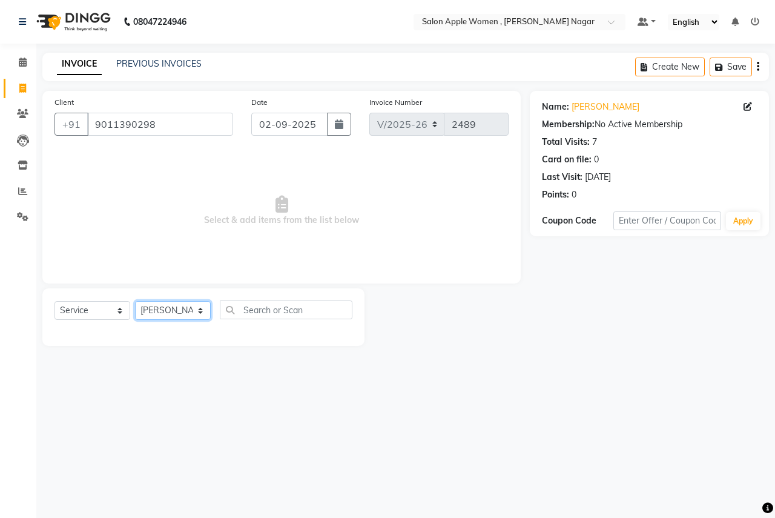
click at [135, 301] on select "Select Stylist [PERSON_NAME] [PERSON_NAME] [PERSON_NAME] [PERSON_NAME] Jyoti Ra…" at bounding box center [173, 310] width 76 height 19
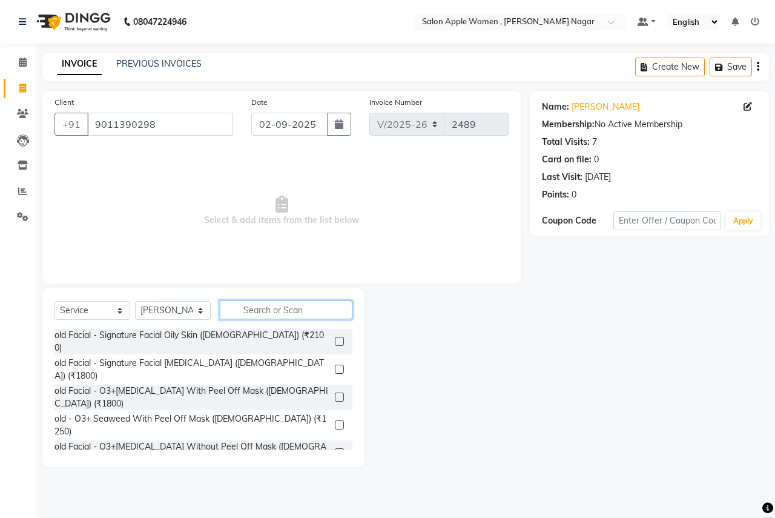
click at [298, 317] on input "text" at bounding box center [286, 309] width 133 height 19
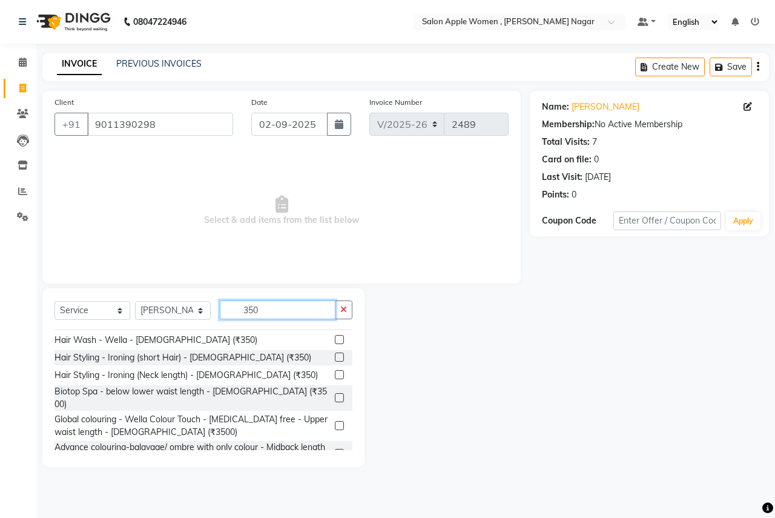
scroll to position [239, 0]
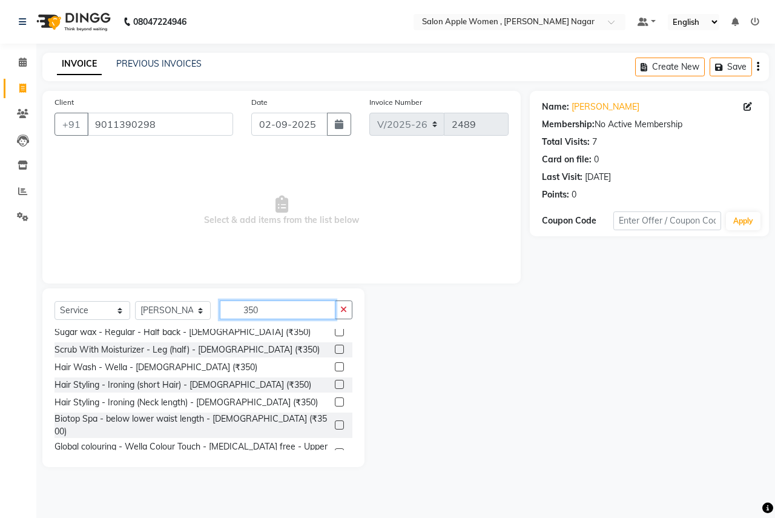
type input "350"
click at [335, 362] on label at bounding box center [339, 366] width 9 height 9
click at [335, 363] on input "checkbox" at bounding box center [339, 367] width 8 height 8
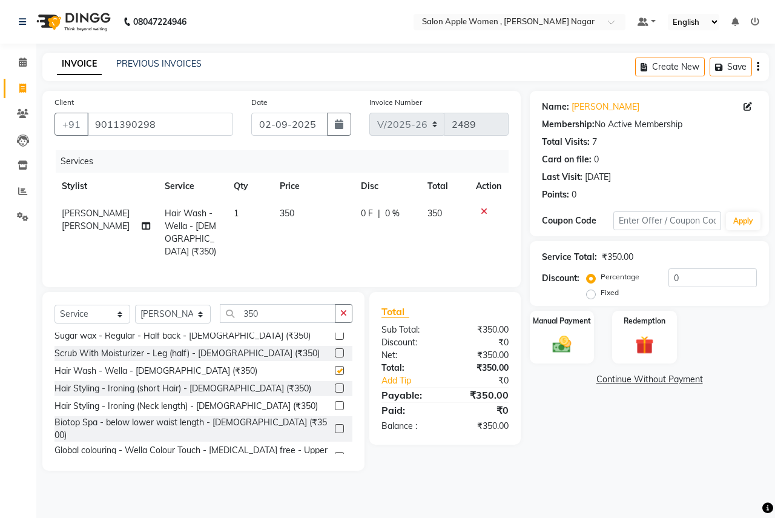
checkbox input "false"
click at [298, 315] on input "350" at bounding box center [278, 313] width 116 height 19
type input "3"
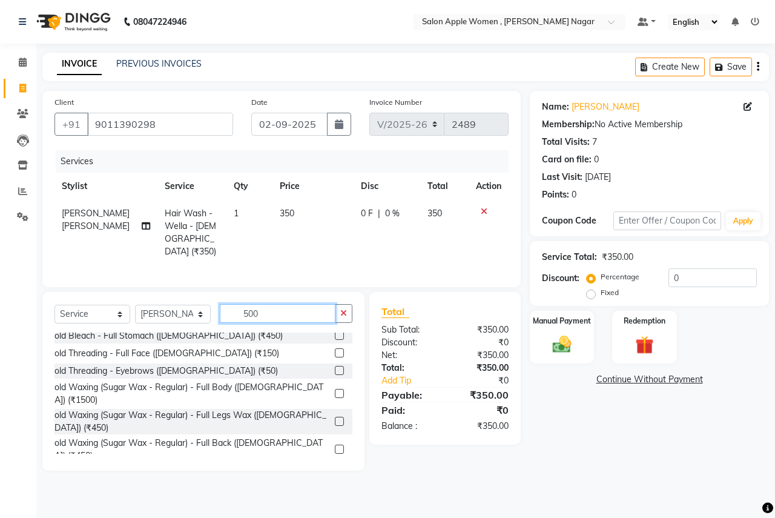
scroll to position [0, 0]
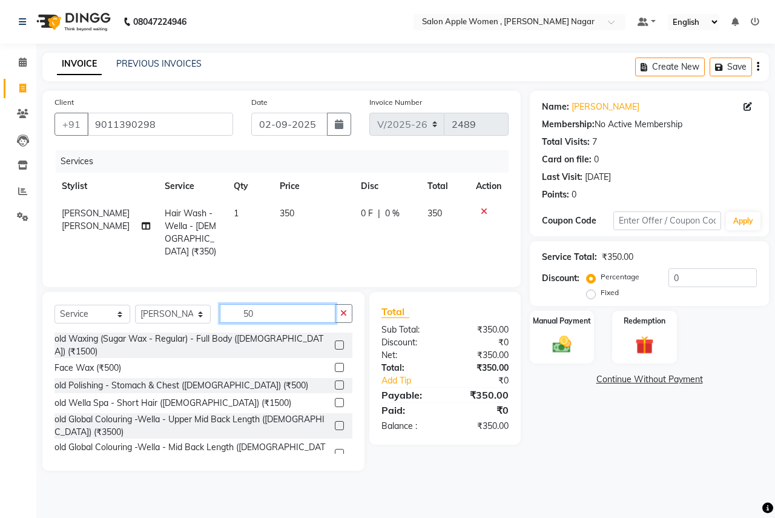
type input "5"
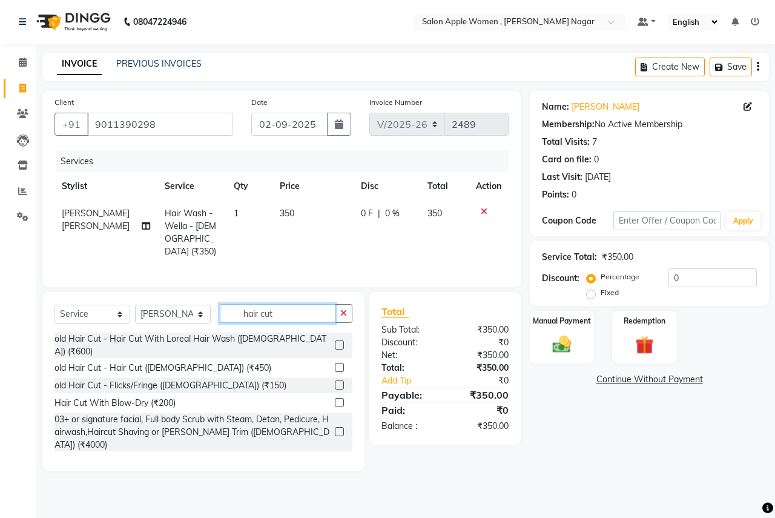
type input "hair cut"
click at [335, 456] on label at bounding box center [339, 460] width 9 height 9
click at [335, 457] on input "checkbox" at bounding box center [339, 461] width 8 height 8
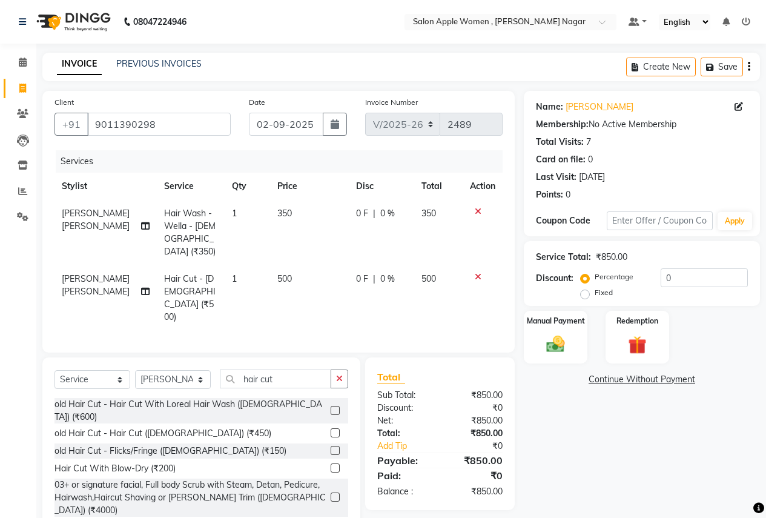
checkbox input "false"
click at [555, 331] on div "Manual Payment" at bounding box center [555, 336] width 66 height 55
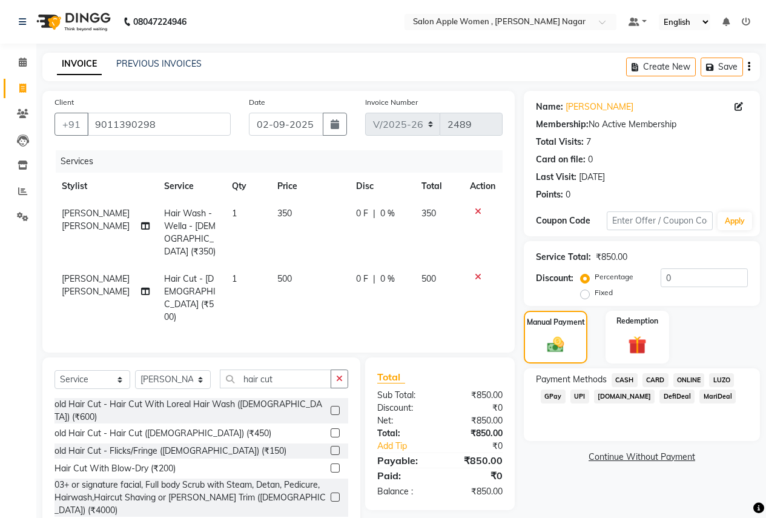
click at [683, 380] on span "ONLINE" at bounding box center [688, 380] width 31 height 14
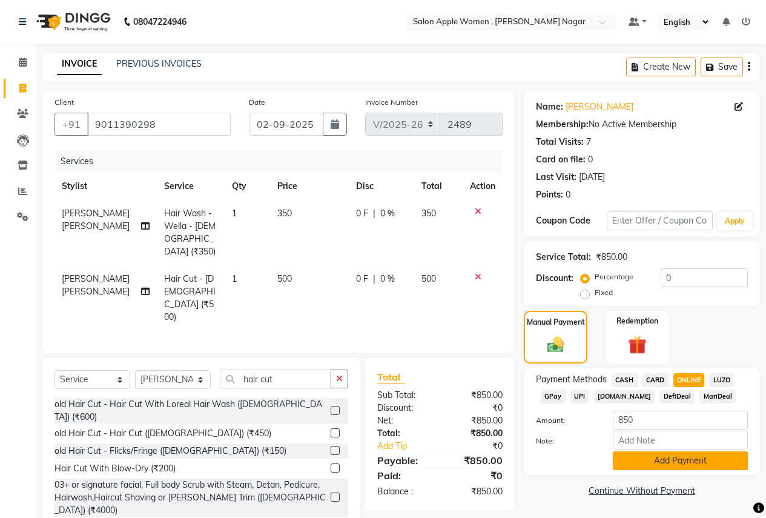
click at [687, 464] on button "Add Payment" at bounding box center [680, 460] width 135 height 19
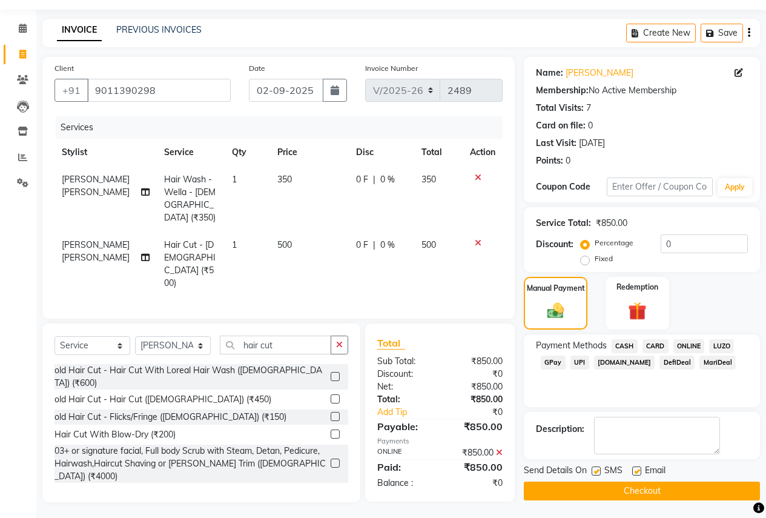
scroll to position [35, 0]
click at [670, 489] on button "Checkout" at bounding box center [642, 490] width 236 height 19
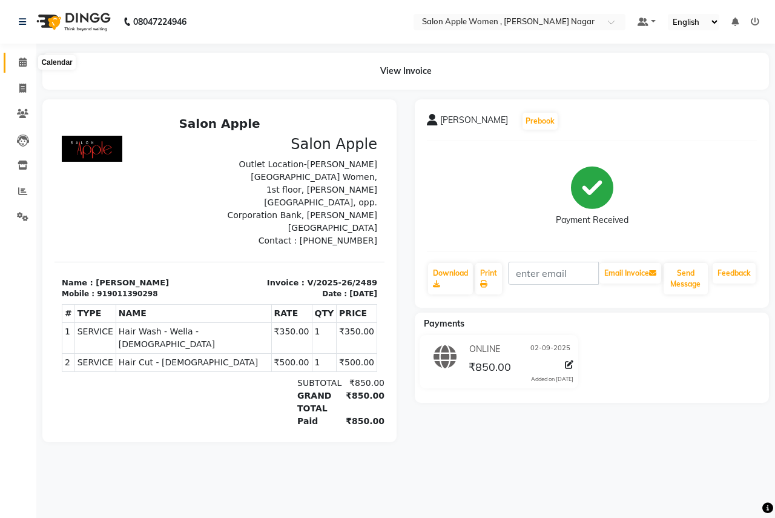
click at [20, 58] on icon at bounding box center [23, 62] width 8 height 9
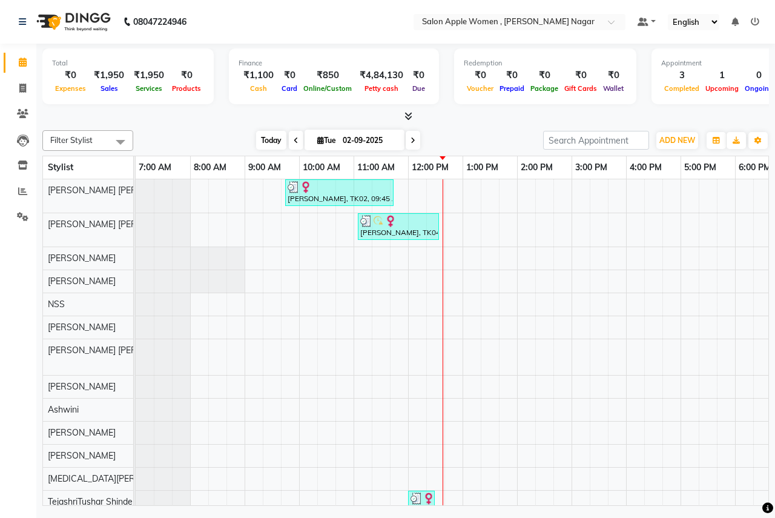
click at [275, 143] on span "Today" at bounding box center [271, 140] width 30 height 19
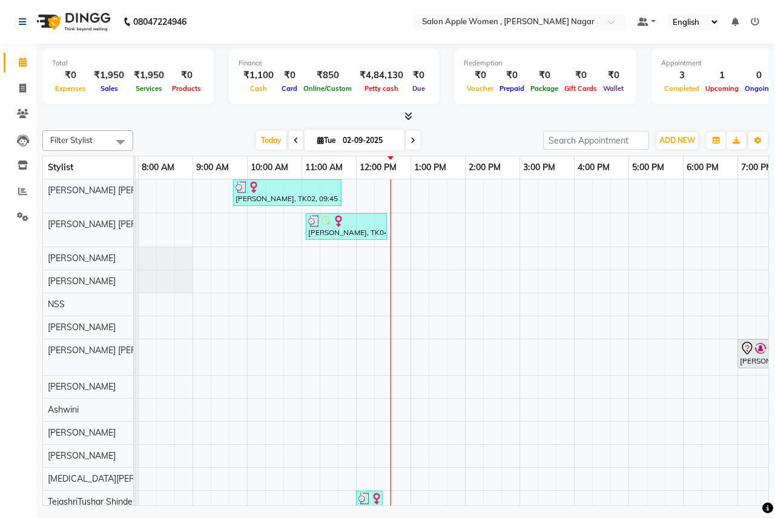
click at [398, 357] on div "[PERSON_NAME], TK02, 09:45 AM-11:45 AM, Hair Cut - [DEMOGRAPHIC_DATA] (₹500),Ha…" at bounding box center [520, 351] width 872 height 344
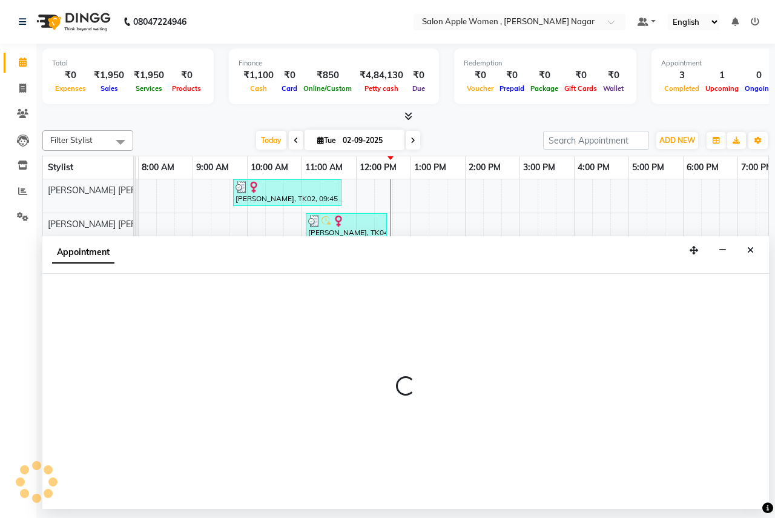
select select "21394"
select select "765"
select select "tentative"
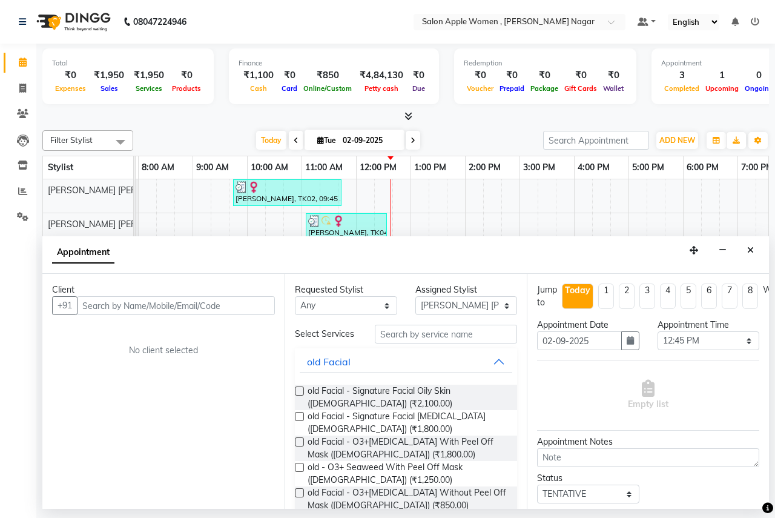
click at [93, 300] on input "text" at bounding box center [176, 305] width 198 height 19
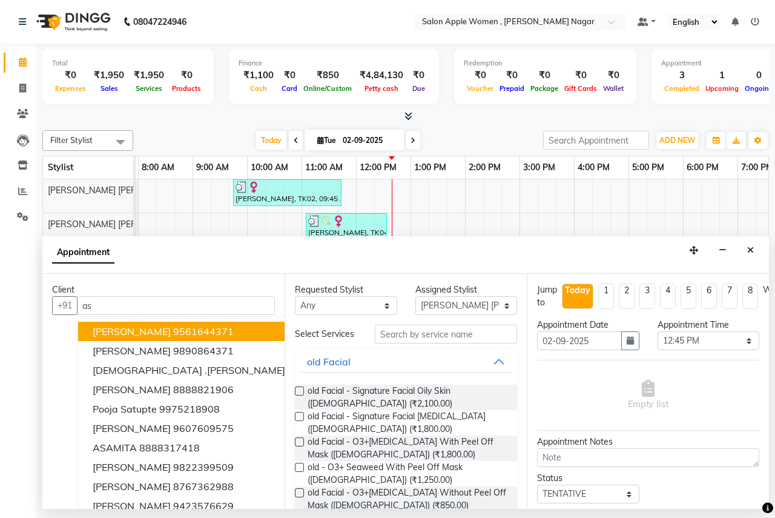
type input "a"
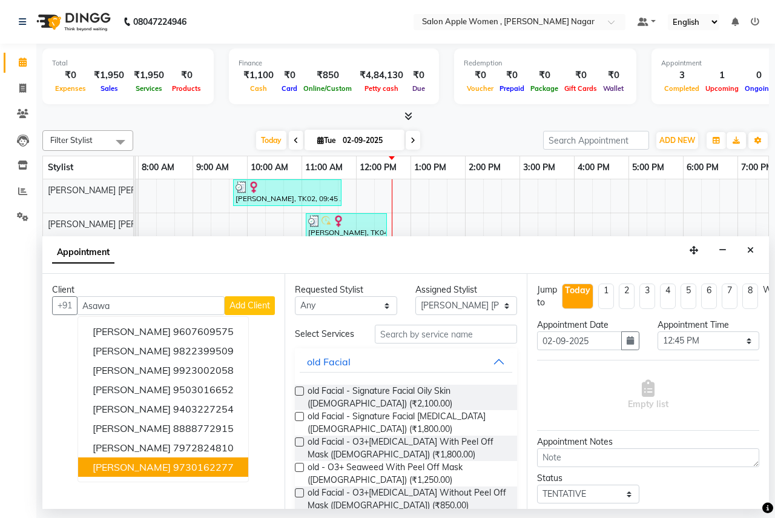
click at [246, 469] on button "[PERSON_NAME] 9730162277" at bounding box center [163, 466] width 170 height 19
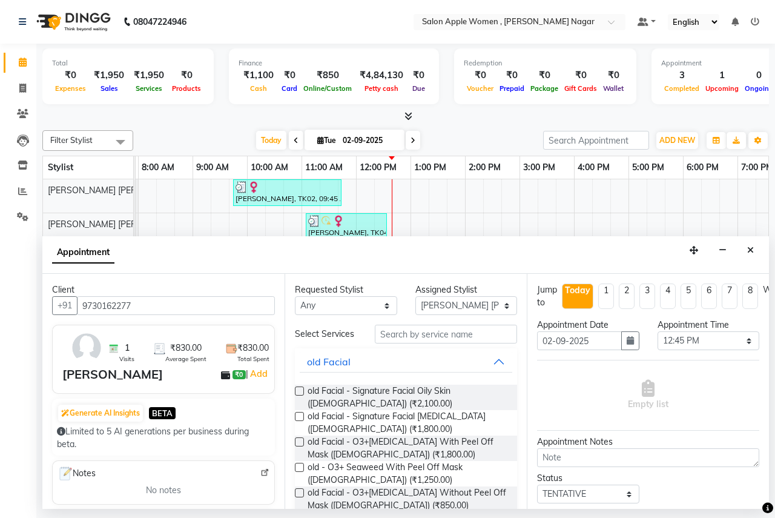
type input "9730162277"
click at [403, 339] on input "text" at bounding box center [446, 333] width 142 height 19
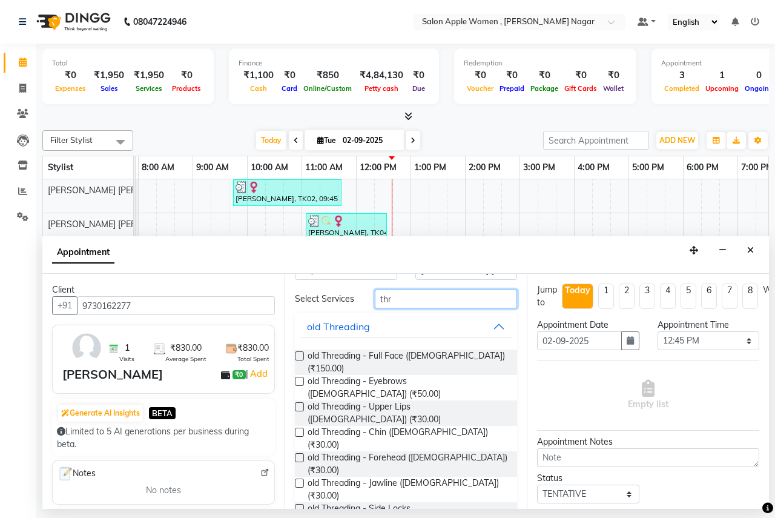
scroll to position [43, 0]
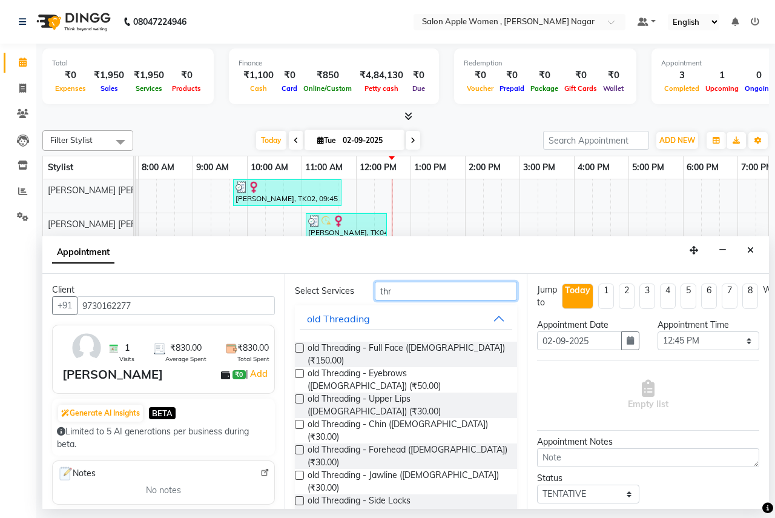
type input "thr"
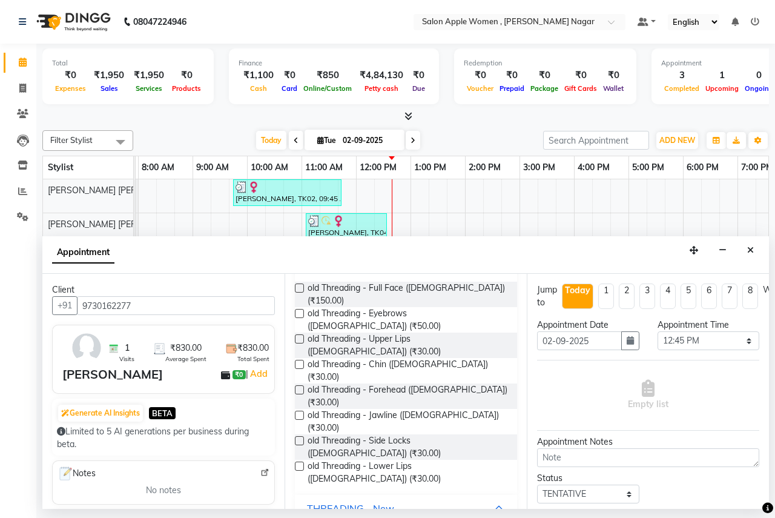
scroll to position [176, 0]
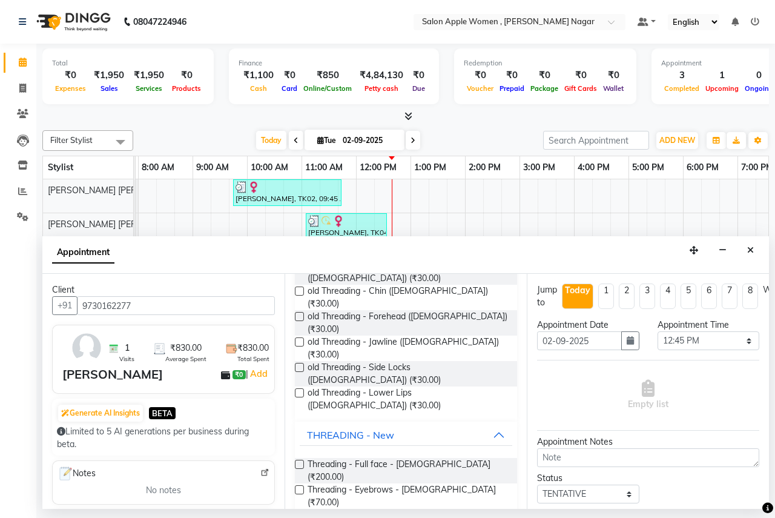
click at [300, 485] on label at bounding box center [299, 489] width 9 height 9
click at [300, 487] on input "checkbox" at bounding box center [299, 491] width 8 height 8
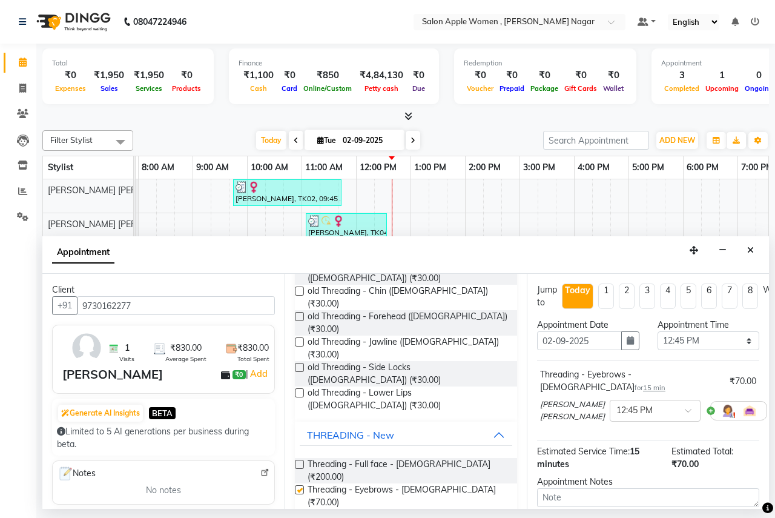
checkbox input "false"
click at [299, 510] on label at bounding box center [299, 514] width 9 height 9
click at [299, 512] on input "checkbox" at bounding box center [299, 516] width 8 height 8
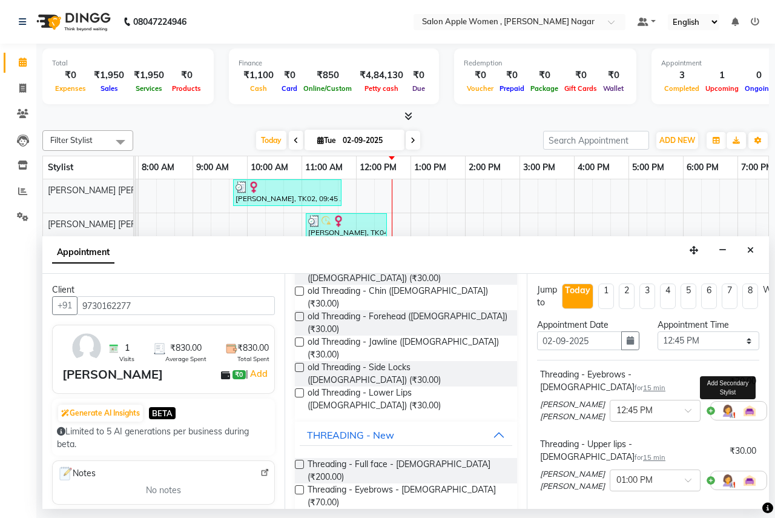
checkbox input "false"
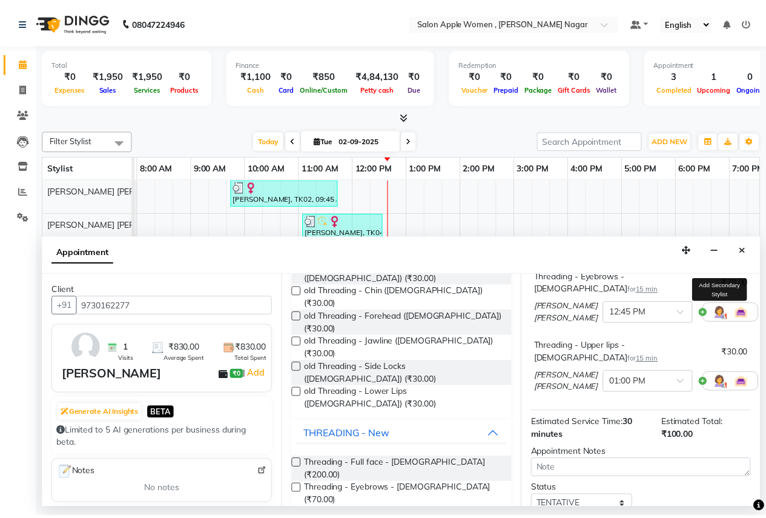
scroll to position [188, 0]
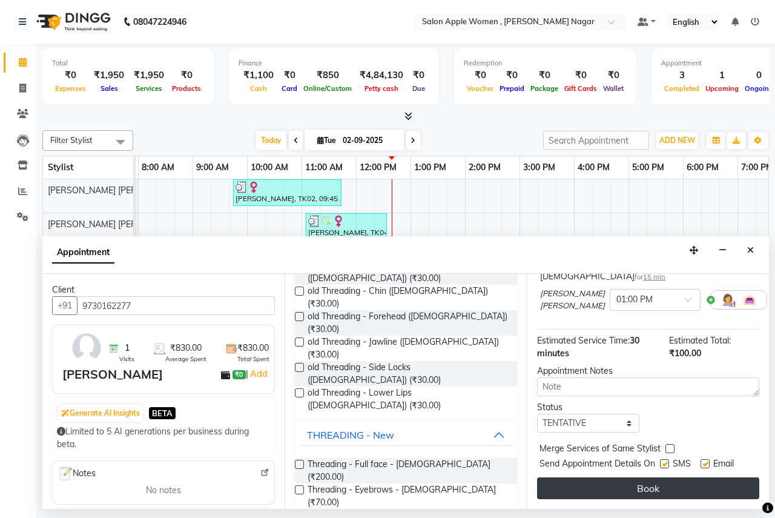
click at [668, 477] on button "Book" at bounding box center [648, 488] width 222 height 22
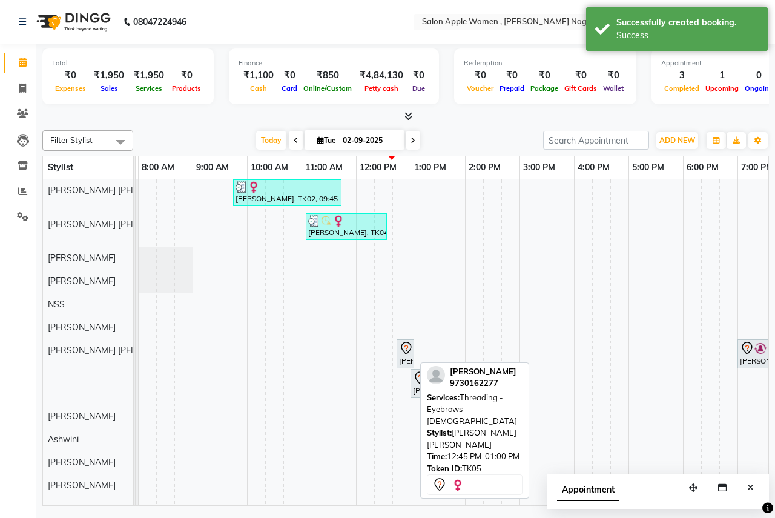
click at [409, 351] on icon at bounding box center [406, 347] width 10 height 13
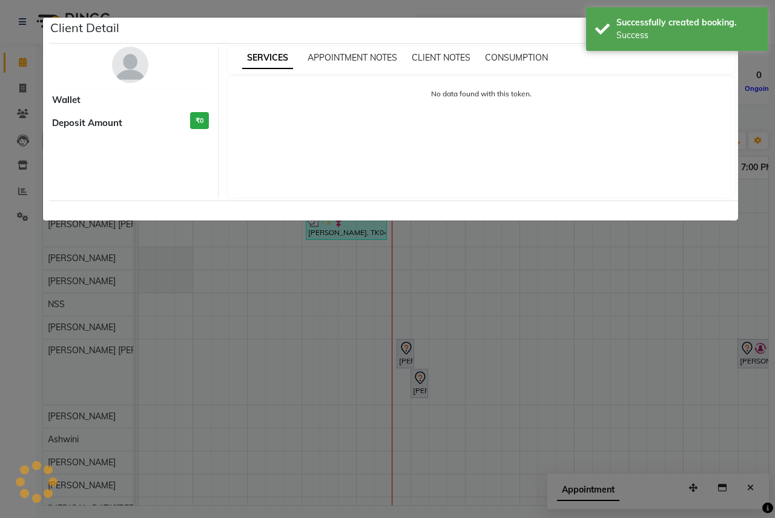
select select "7"
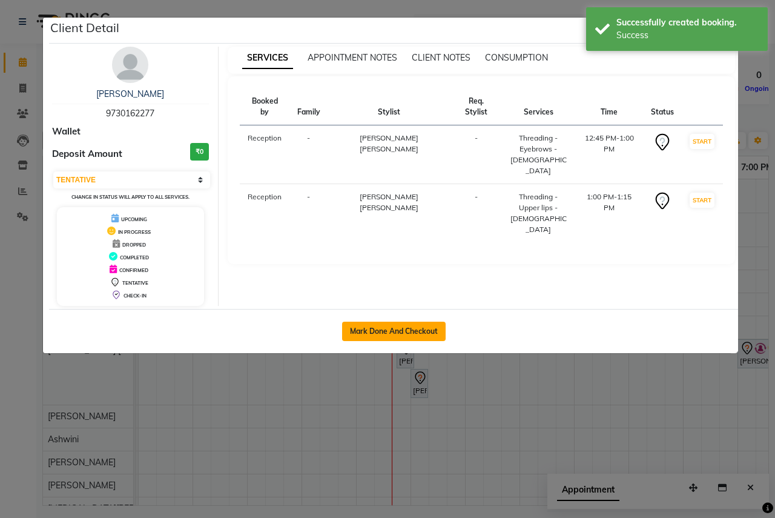
click at [412, 333] on button "Mark Done And Checkout" at bounding box center [394, 330] width 104 height 19
select select "service"
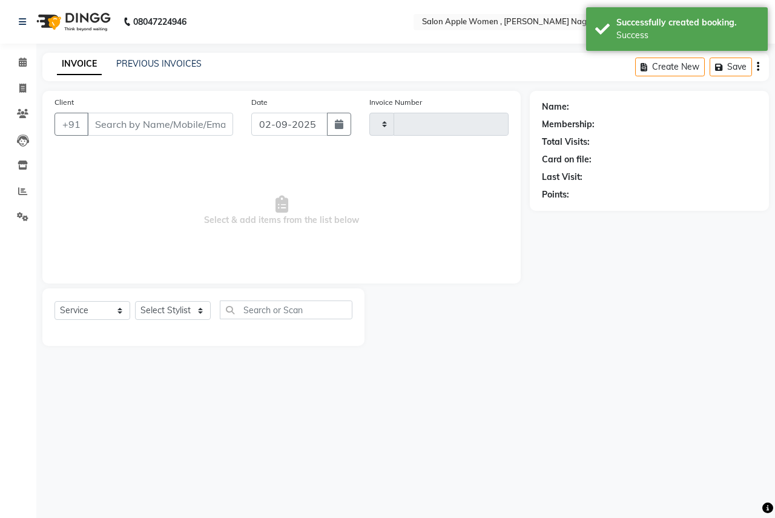
type input "2490"
select select "96"
type input "9730162277"
select select "21394"
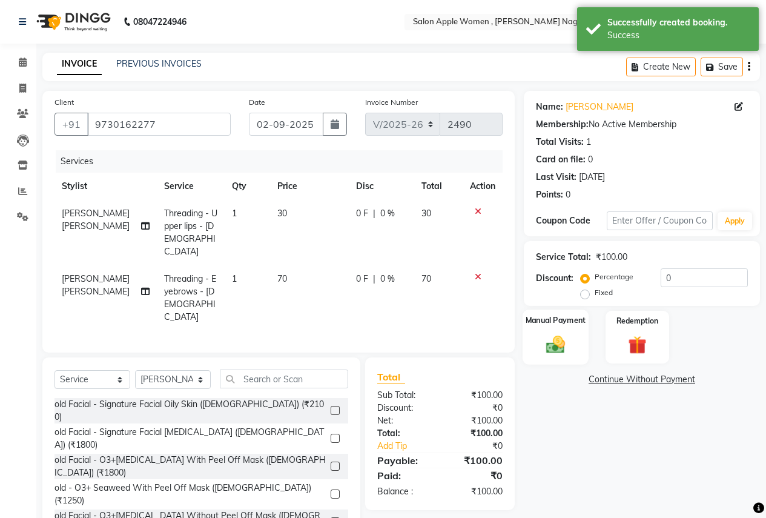
click at [581, 338] on div "Manual Payment" at bounding box center [555, 336] width 66 height 55
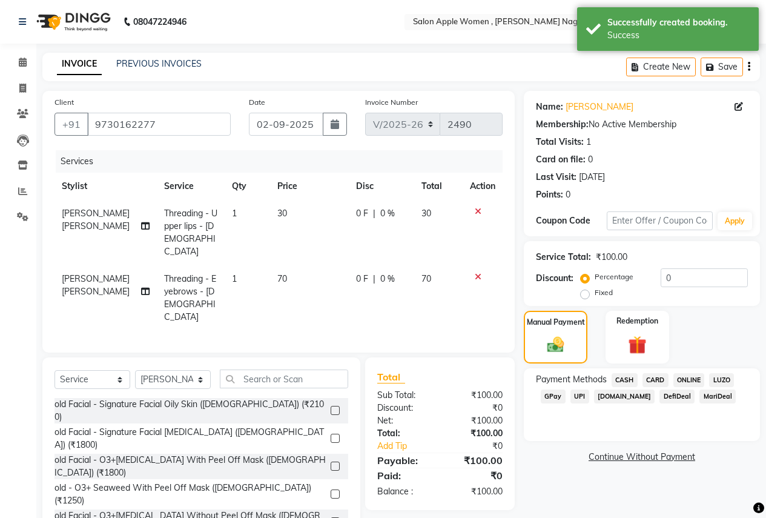
click at [627, 380] on span "CASH" at bounding box center [624, 380] width 26 height 14
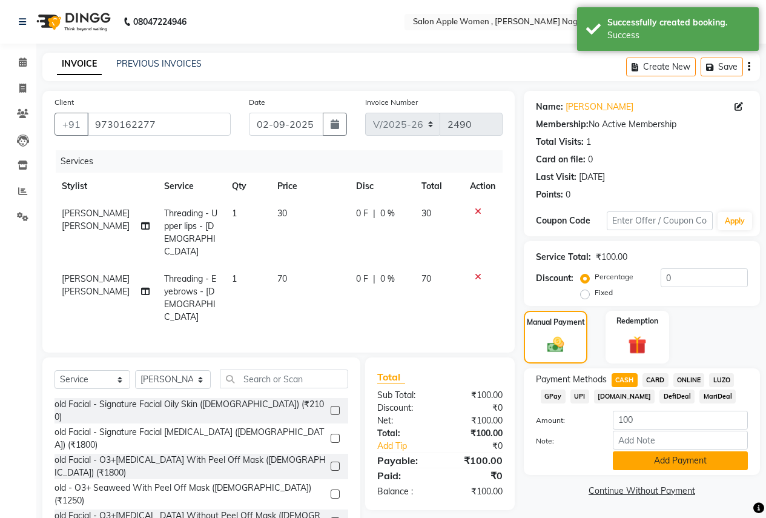
click at [635, 453] on button "Add Payment" at bounding box center [680, 460] width 135 height 19
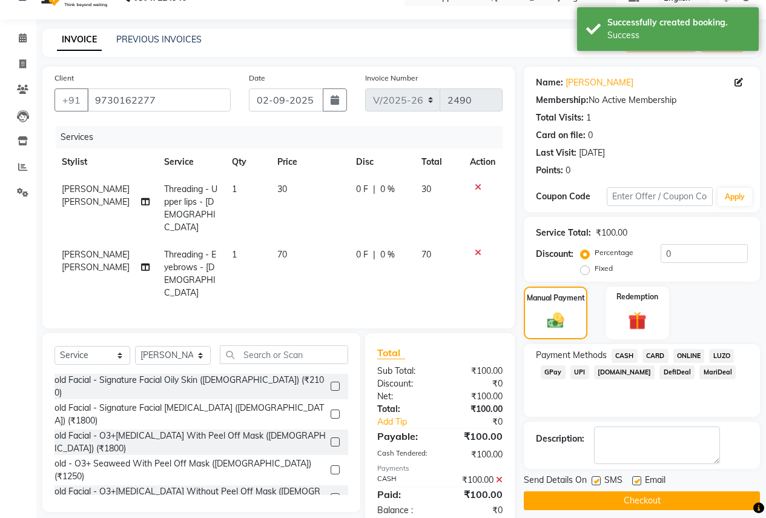
scroll to position [37, 0]
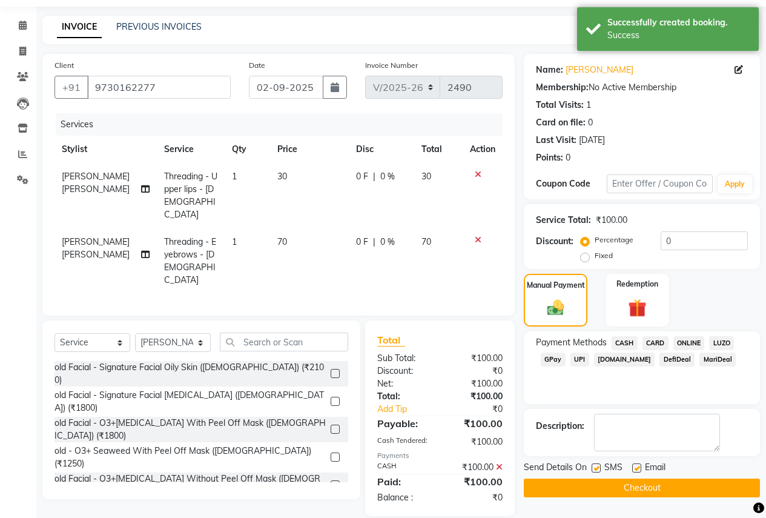
click at [590, 482] on button "Checkout" at bounding box center [642, 487] width 236 height 19
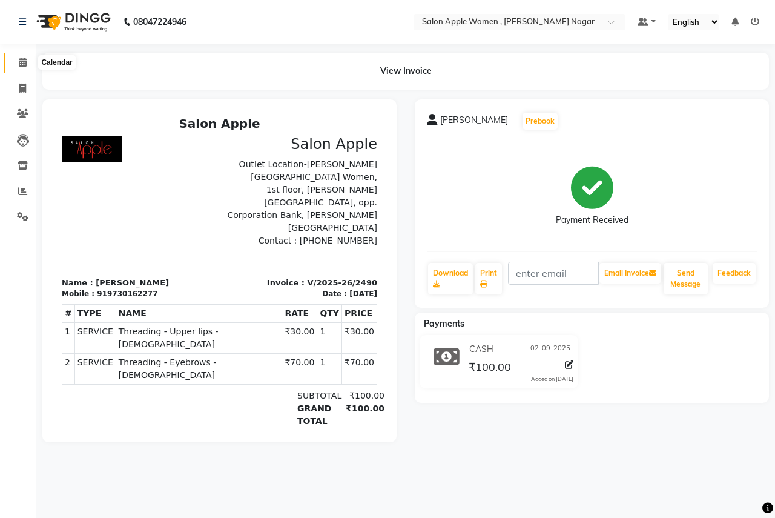
click at [27, 66] on icon at bounding box center [23, 62] width 8 height 9
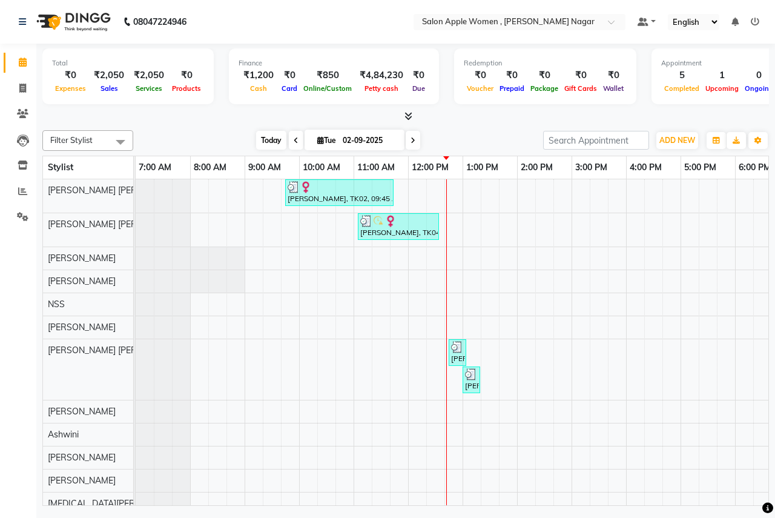
click at [262, 140] on span "Today" at bounding box center [271, 140] width 30 height 19
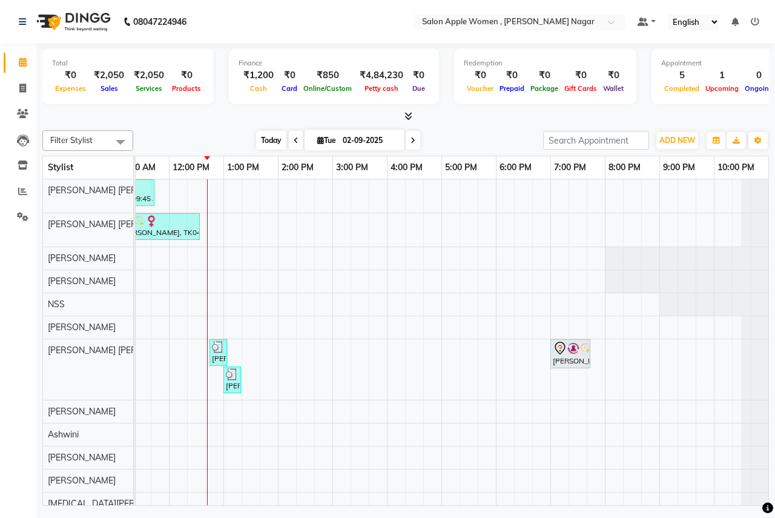
click at [275, 148] on span "Today" at bounding box center [271, 140] width 30 height 19
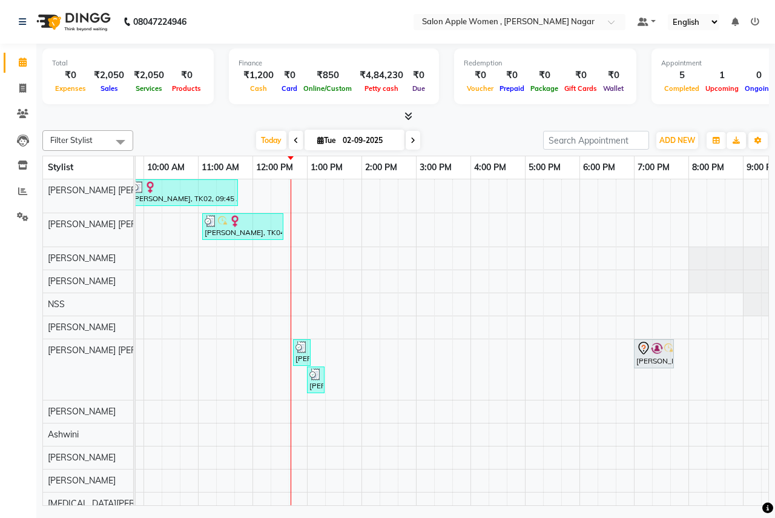
scroll to position [0, 0]
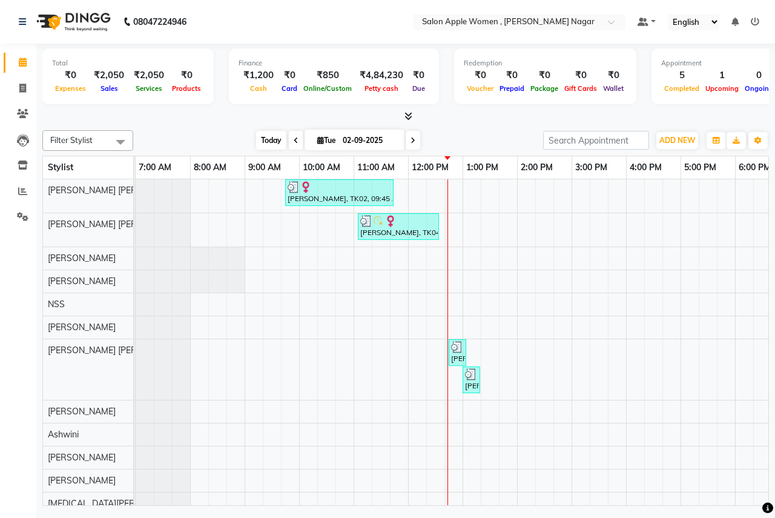
click at [266, 143] on span "Today" at bounding box center [271, 140] width 30 height 19
